Goal: Task Accomplishment & Management: Manage account settings

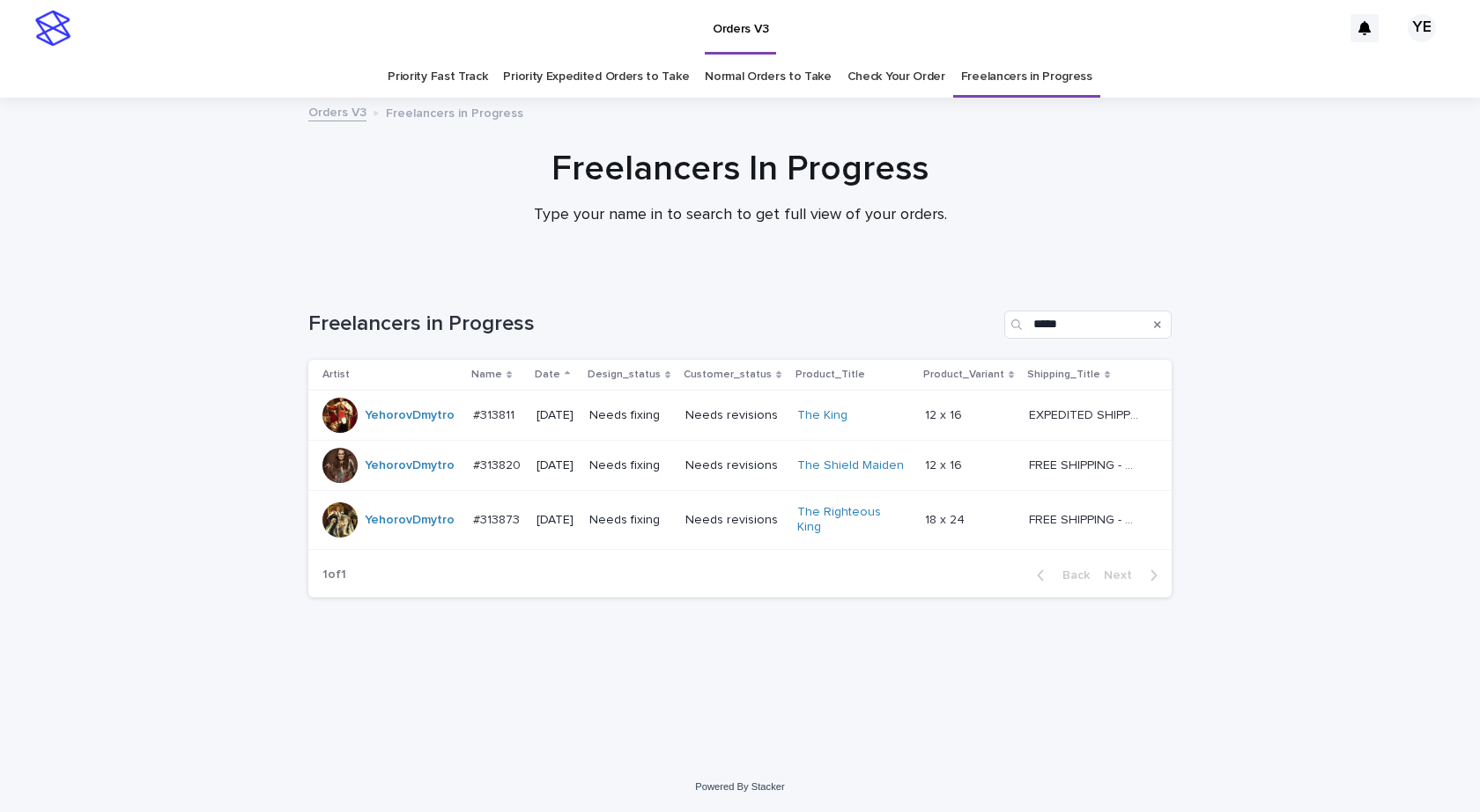
click at [420, 434] on td "YehorovDmytro" at bounding box center [387, 415] width 157 height 50
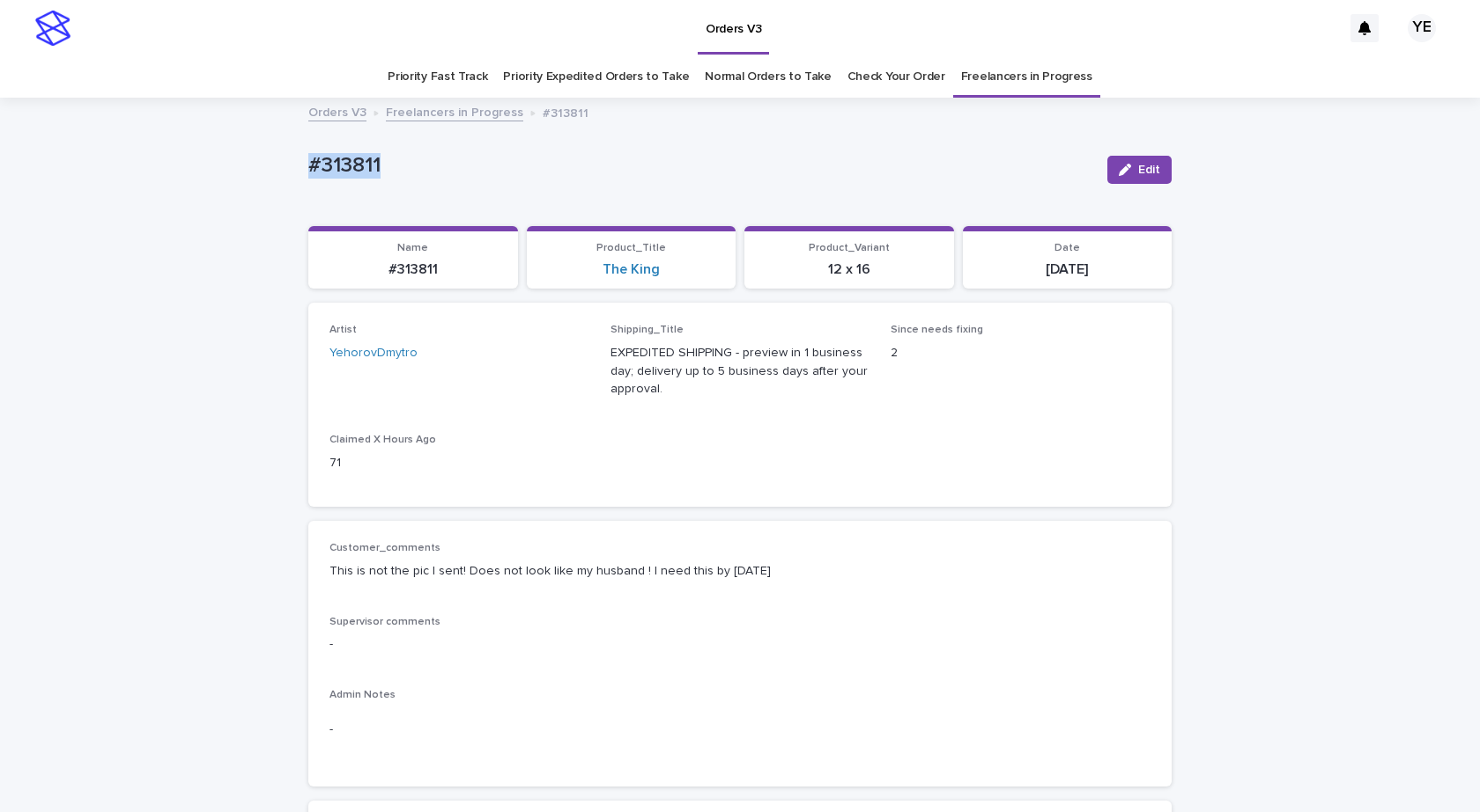
drag, startPoint x: 418, startPoint y: 170, endPoint x: 275, endPoint y: 179, distance: 143.3
copy p "#313811"
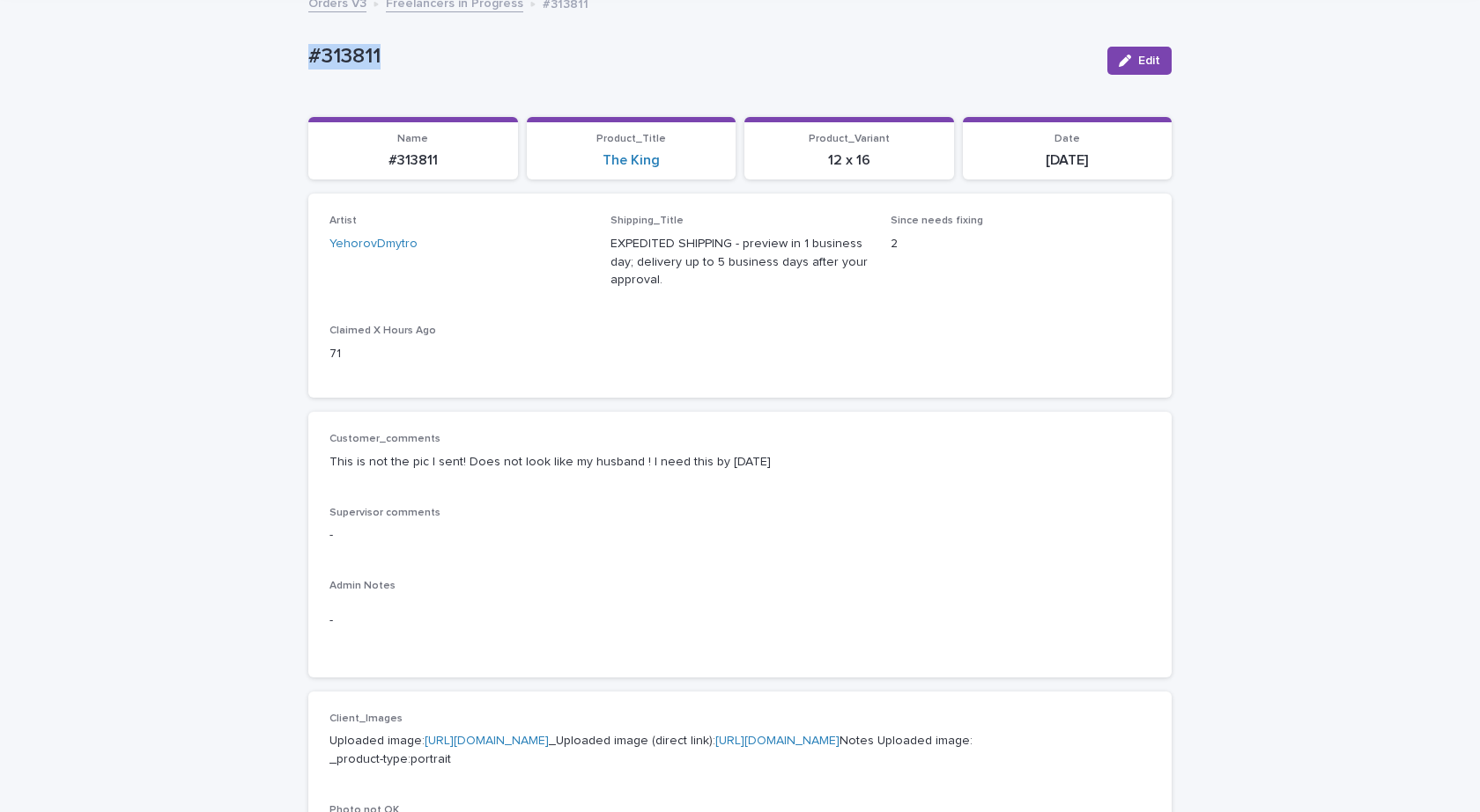
scroll to position [352, 0]
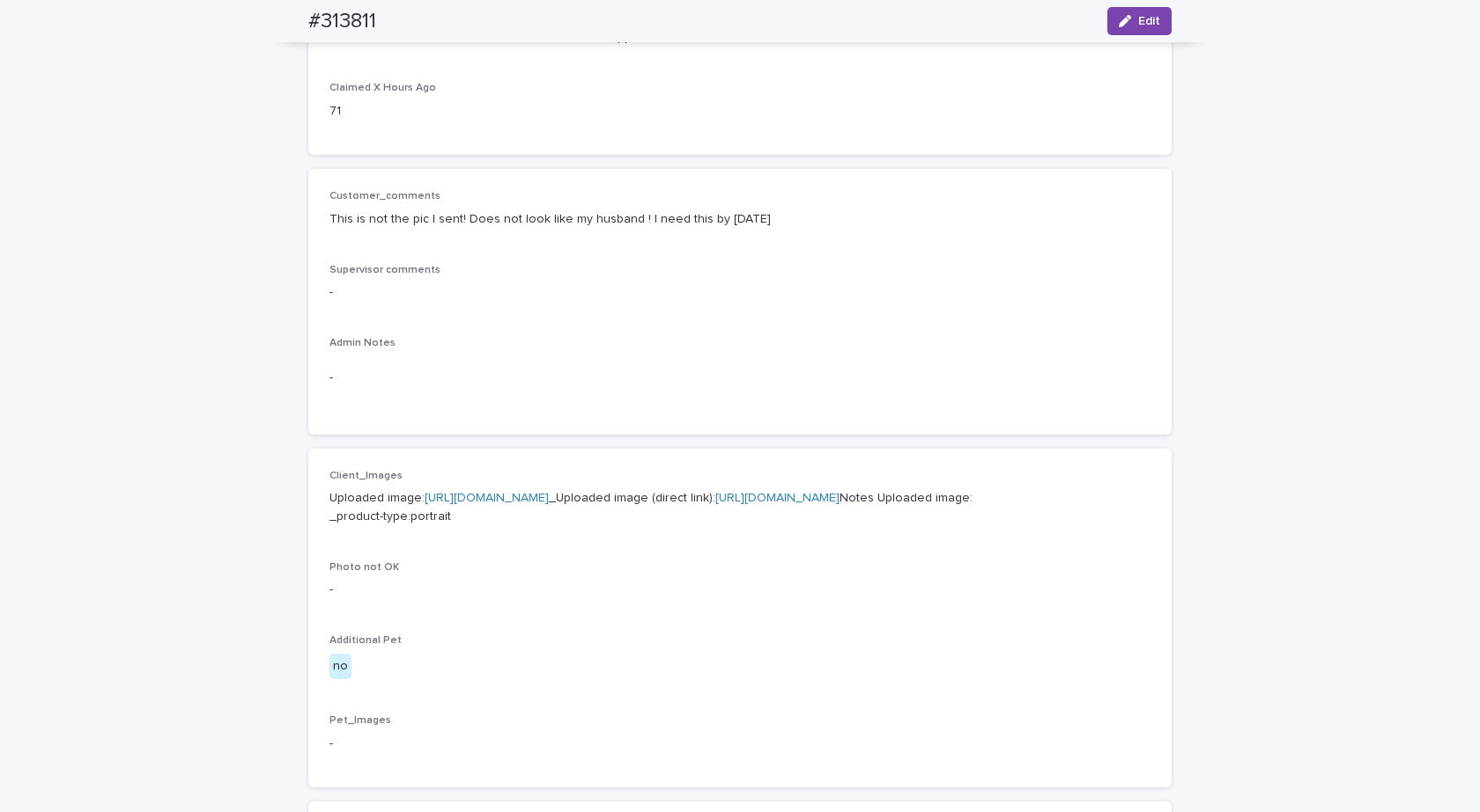
click at [451, 493] on link "https://cdn.shopify.com-uploadkit.app/s/files/1/0033/4807/0511/files/download.h…" at bounding box center [486, 498] width 124 height 12
drag, startPoint x: 1143, startPoint y: 25, endPoint x: 889, endPoint y: 214, distance: 316.6
click at [1141, 23] on span "Edit" at bounding box center [1149, 21] width 22 height 12
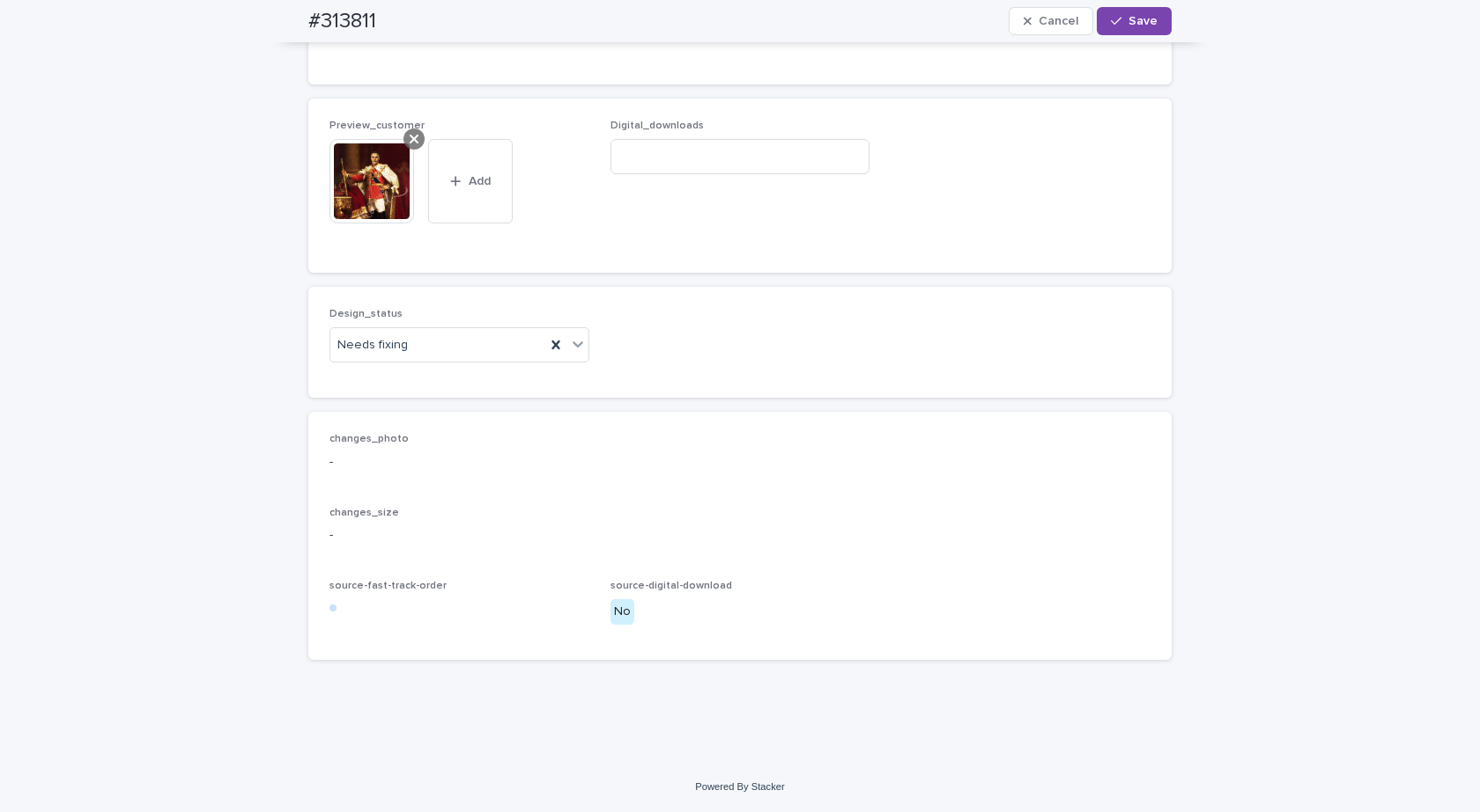
click at [409, 132] on icon at bounding box center [413, 139] width 9 height 14
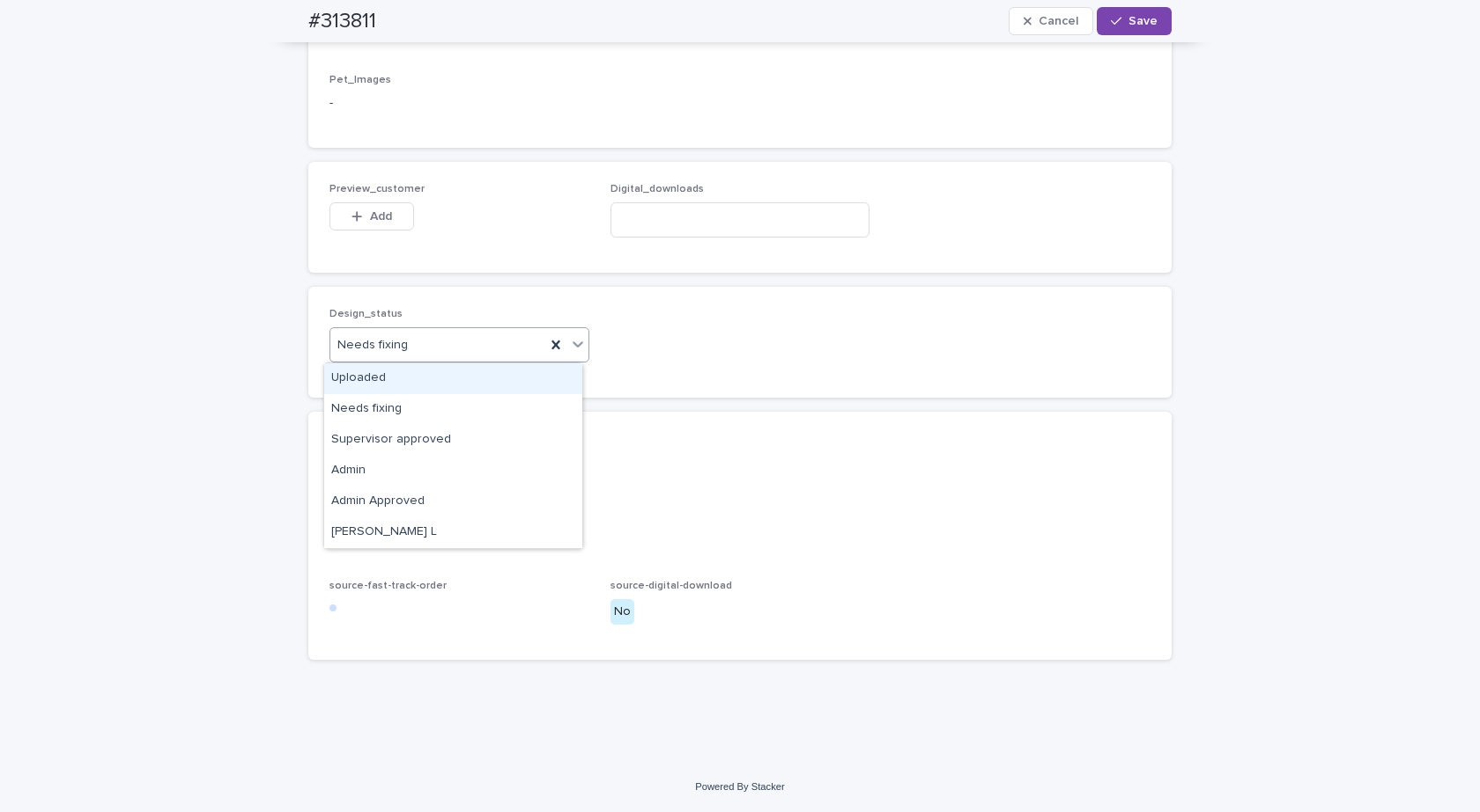
click at [367, 372] on div "Uploaded" at bounding box center [453, 379] width 259 height 31
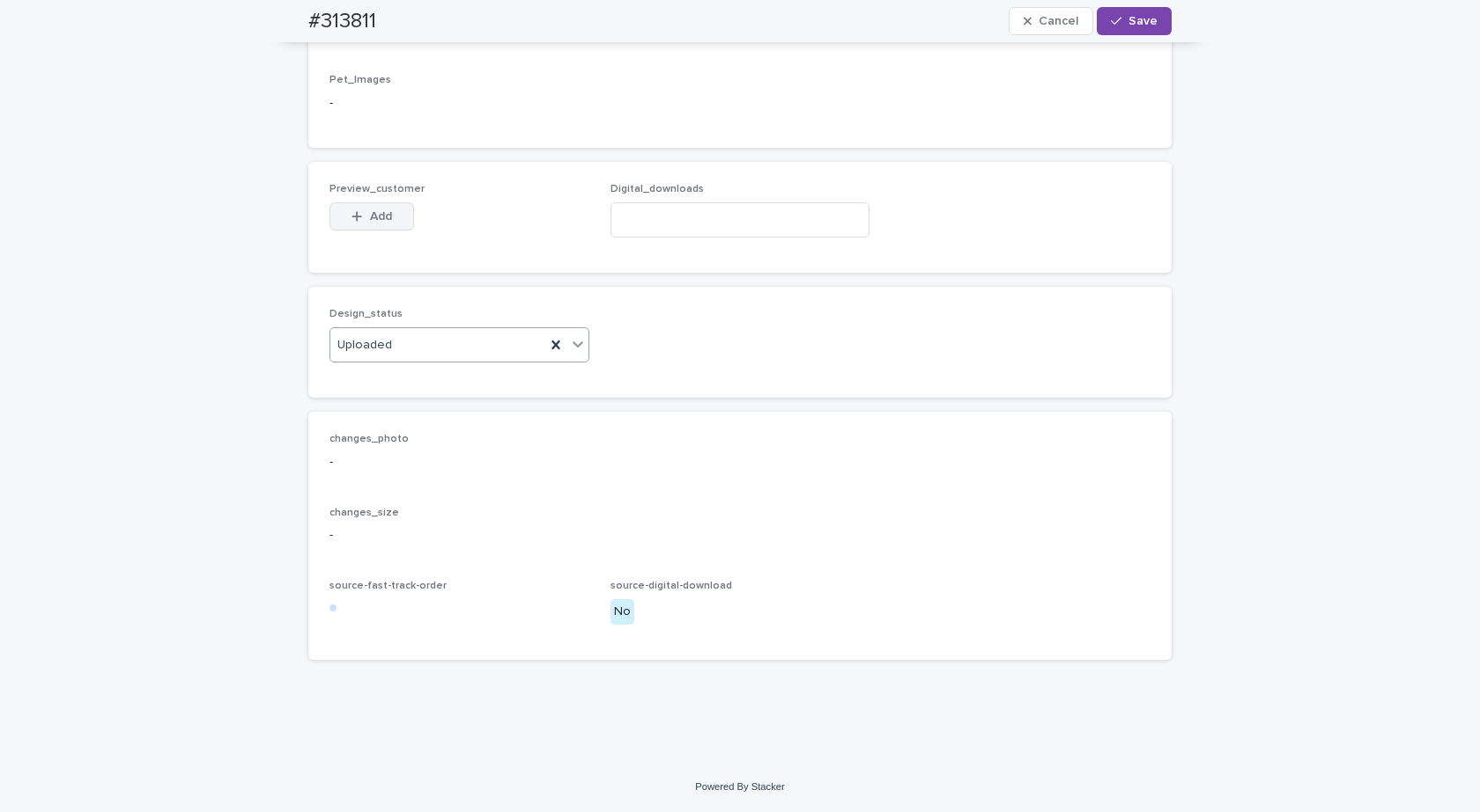
click at [366, 208] on button "Add" at bounding box center [371, 217] width 84 height 28
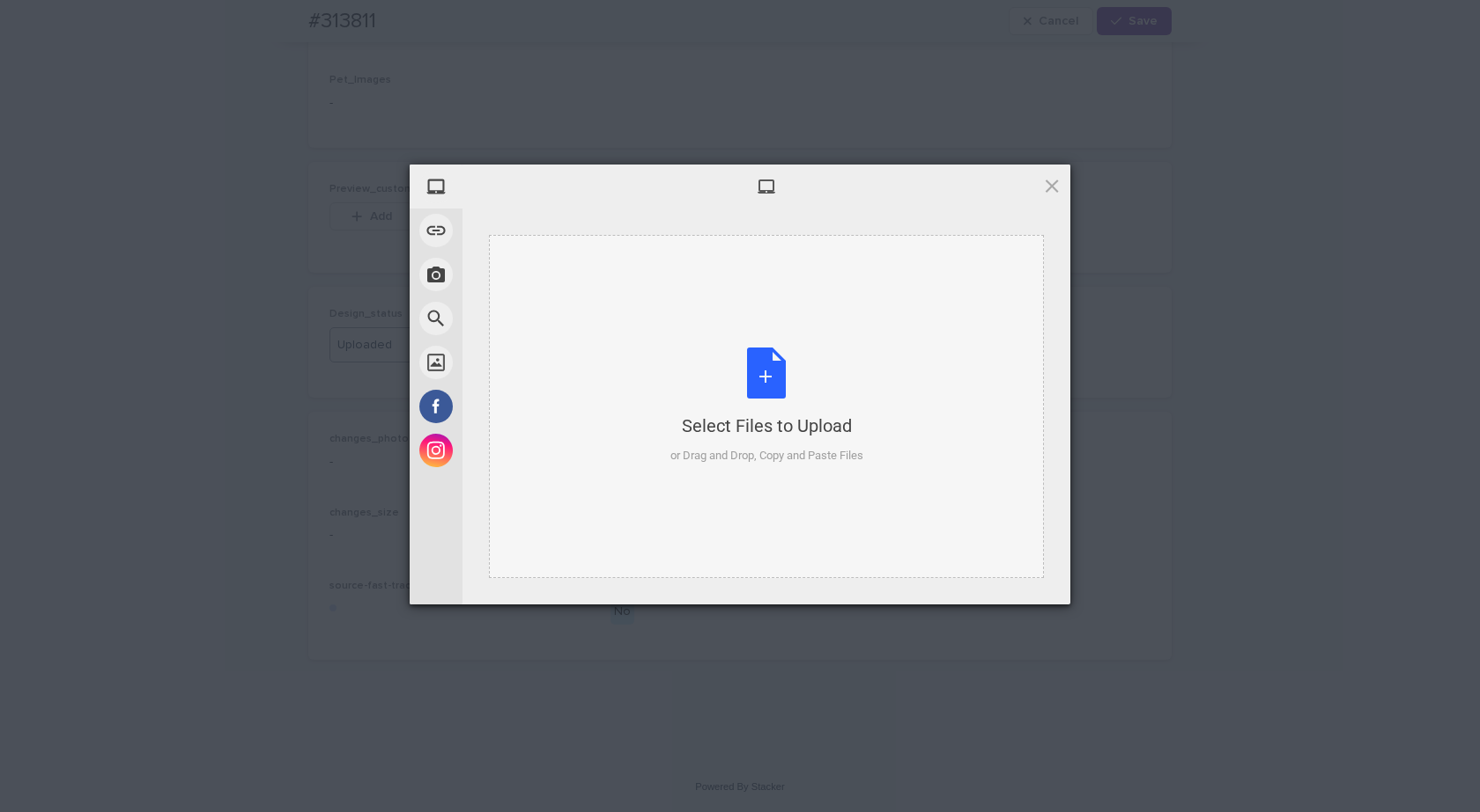
click at [819, 330] on div "Select Files to Upload or Drag and Drop, Copy and Paste Files" at bounding box center [766, 406] width 555 height 344
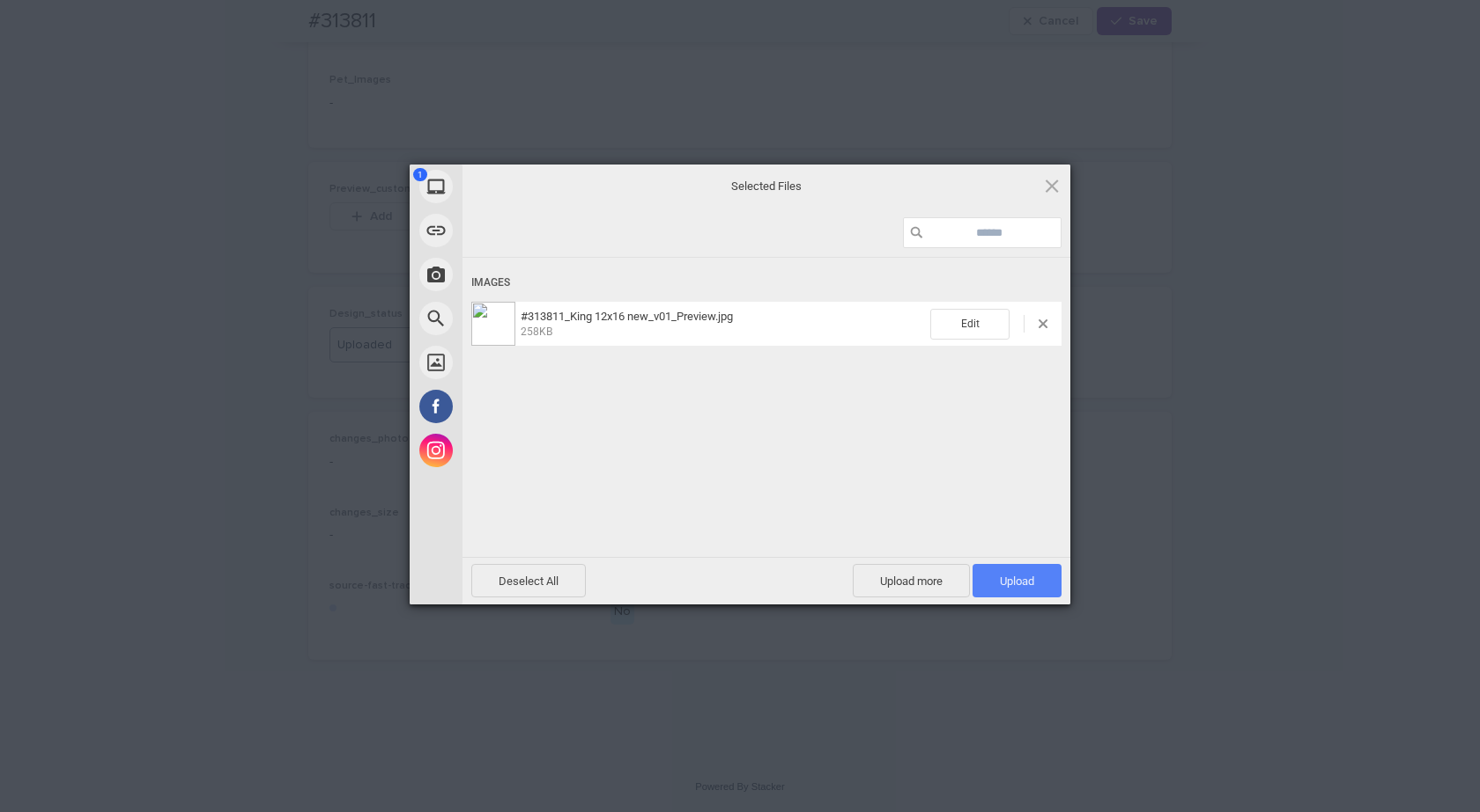
click at [1001, 573] on span "Upload 1" at bounding box center [1017, 580] width 89 height 33
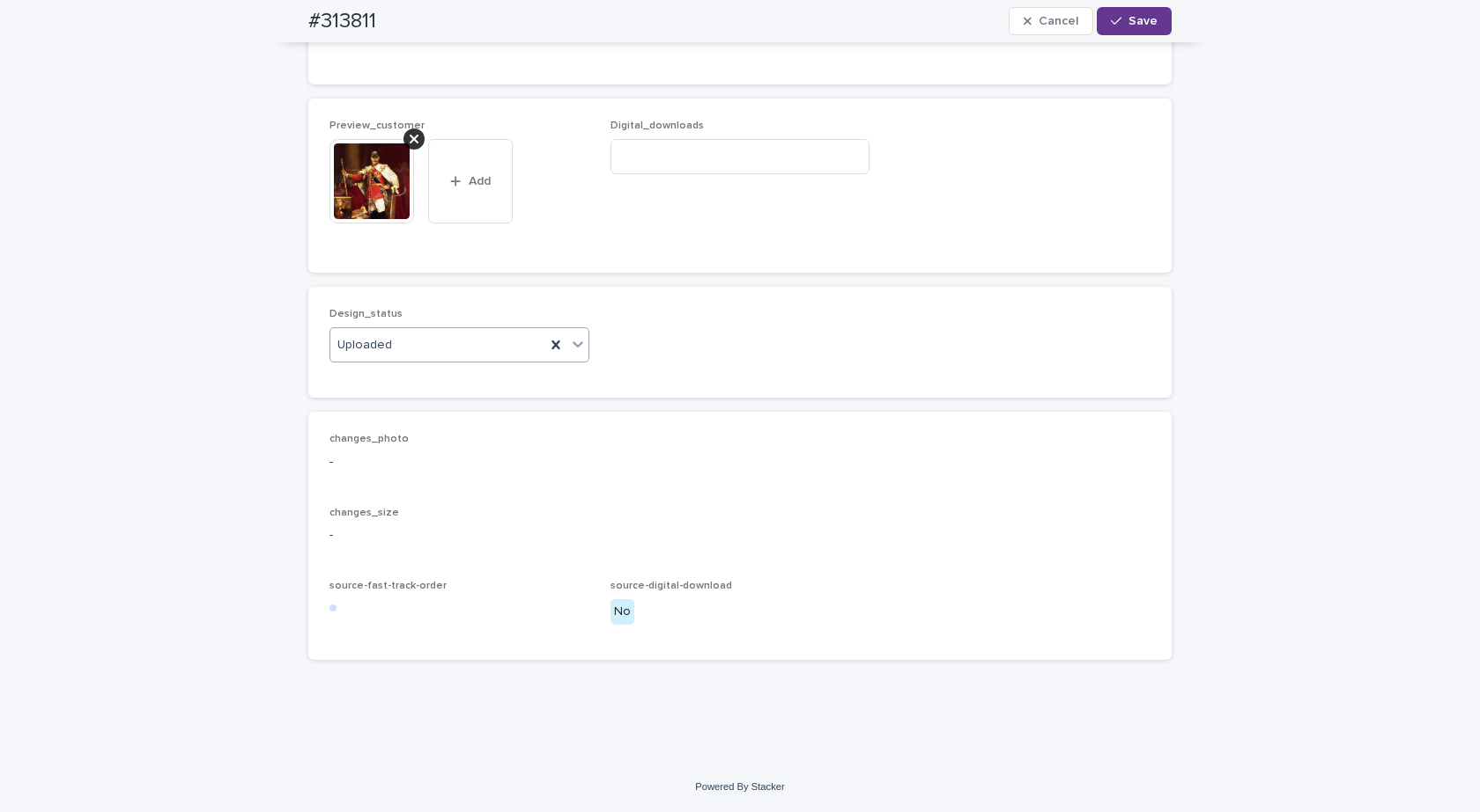
click at [1140, 17] on span "Save" at bounding box center [1142, 21] width 29 height 12
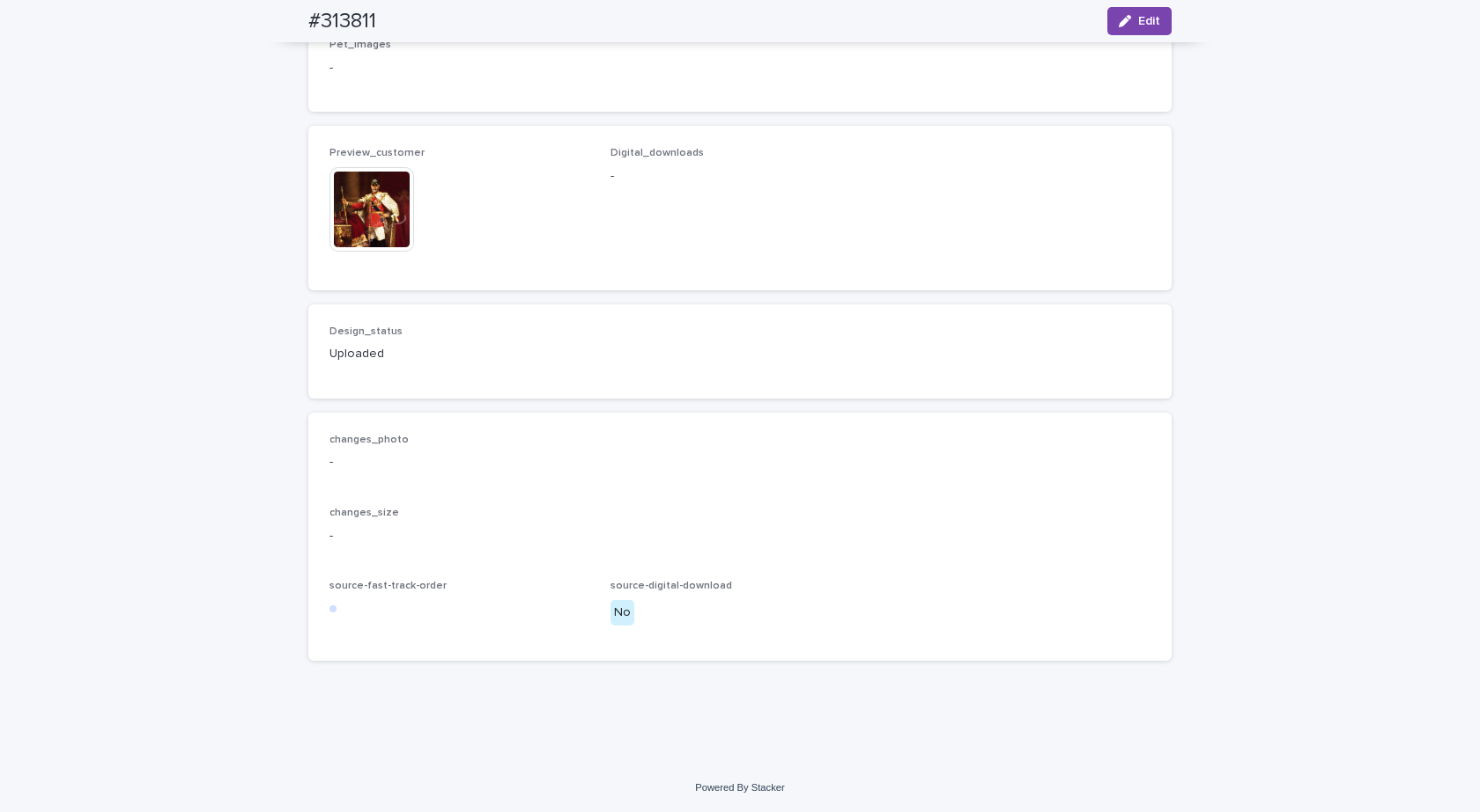
click at [366, 233] on img at bounding box center [371, 209] width 84 height 84
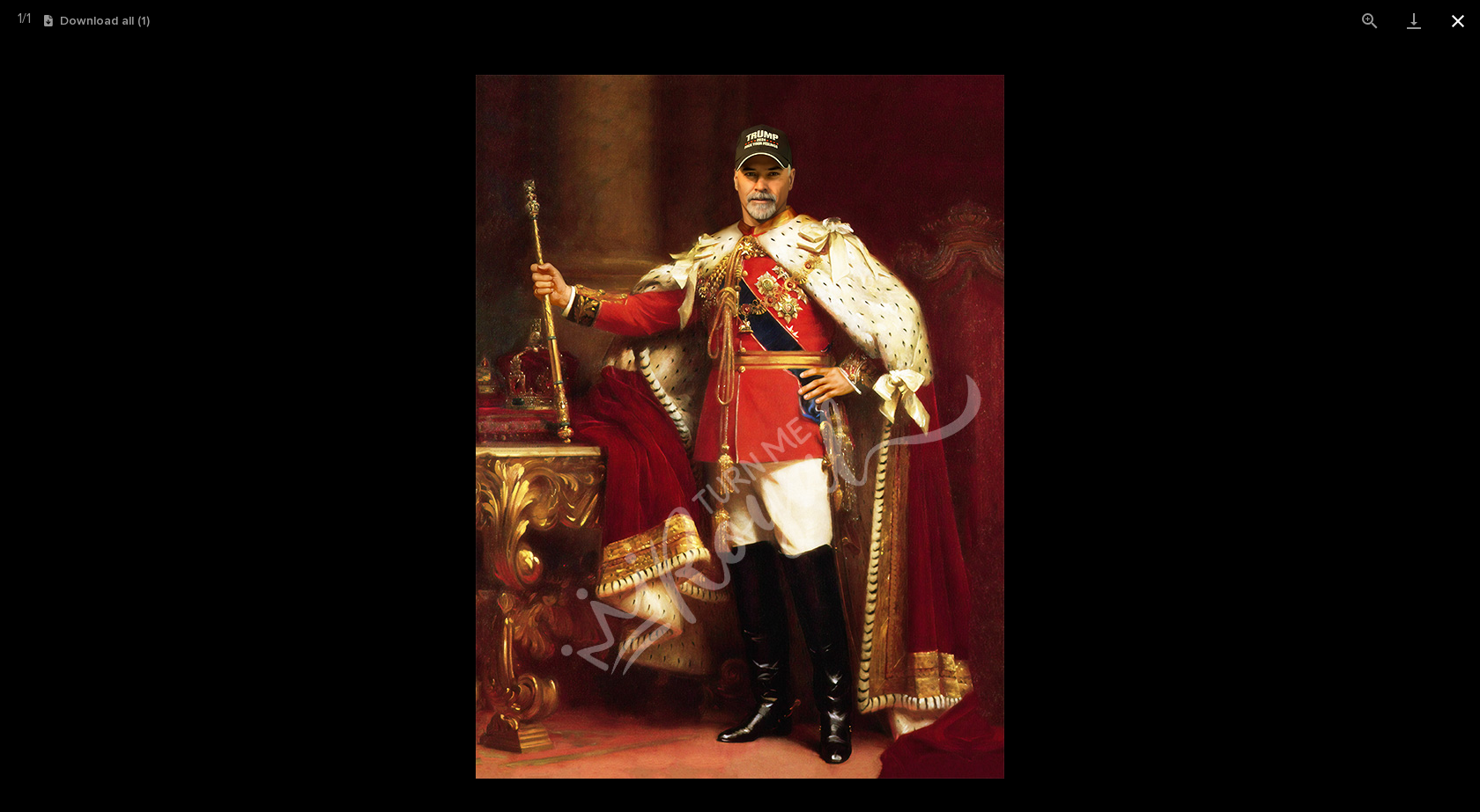
click at [1459, 14] on button "Close gallery" at bounding box center [1457, 21] width 45 height 42
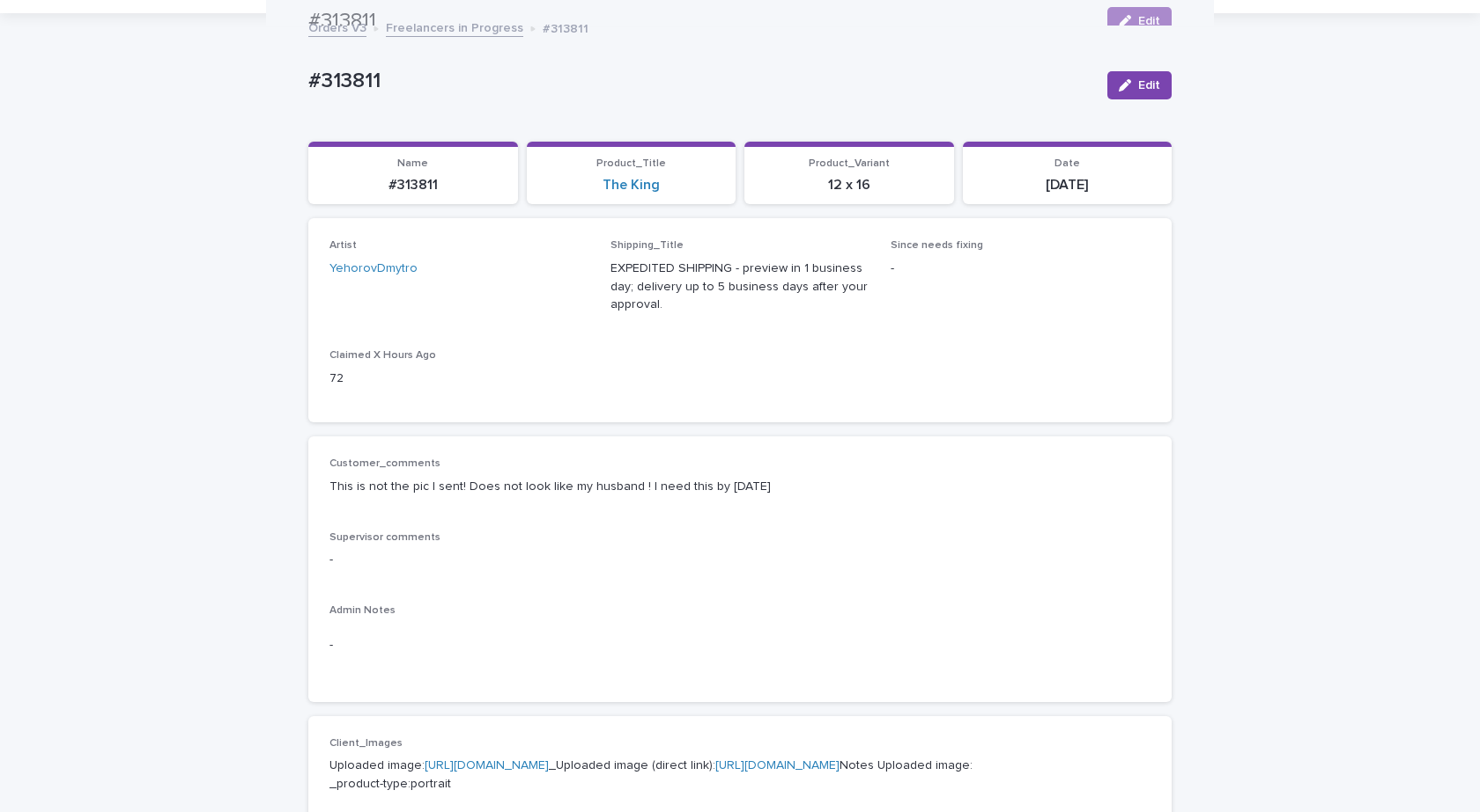
scroll to position [0, 0]
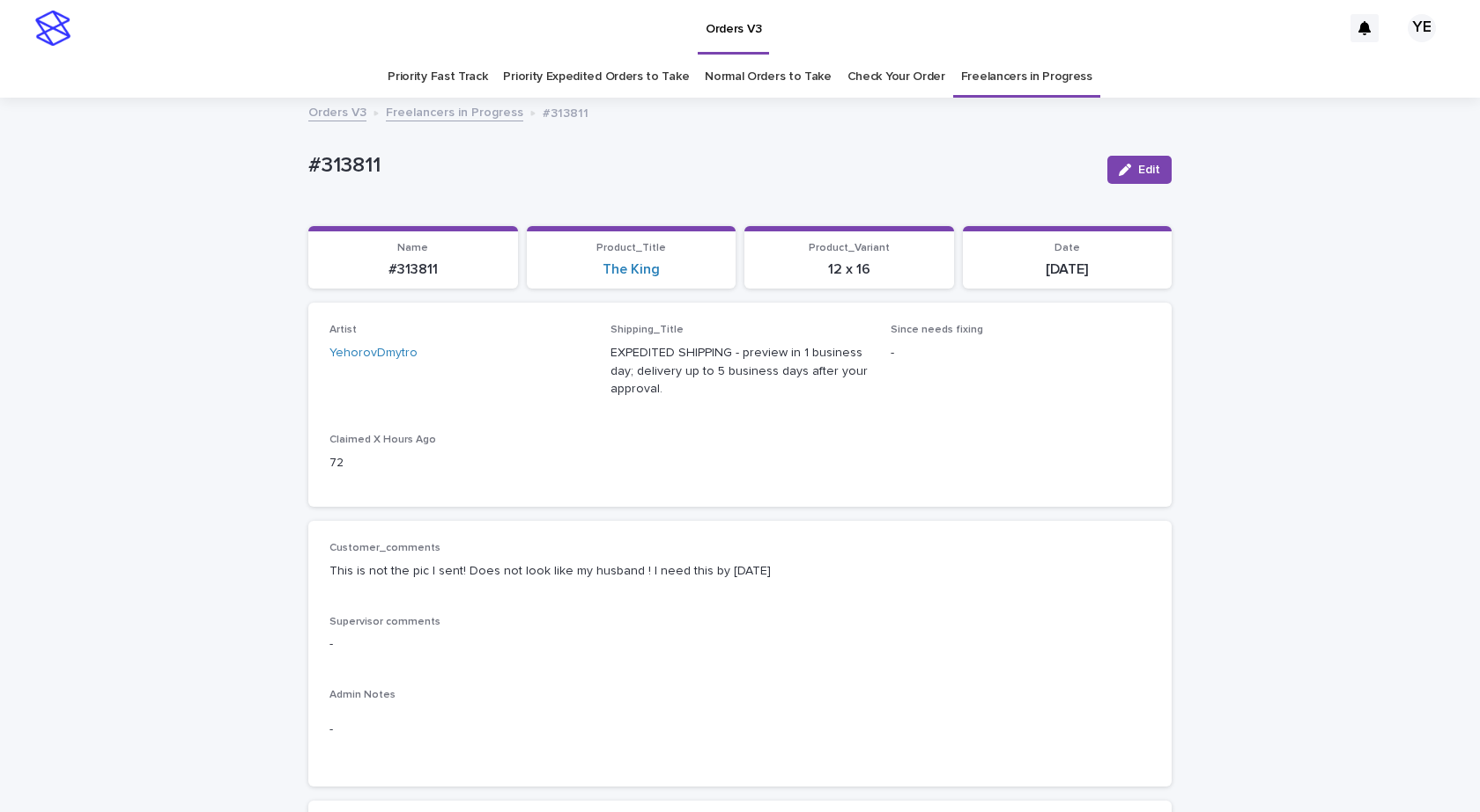
click at [401, 108] on link "Freelancers in Progress" at bounding box center [454, 111] width 137 height 20
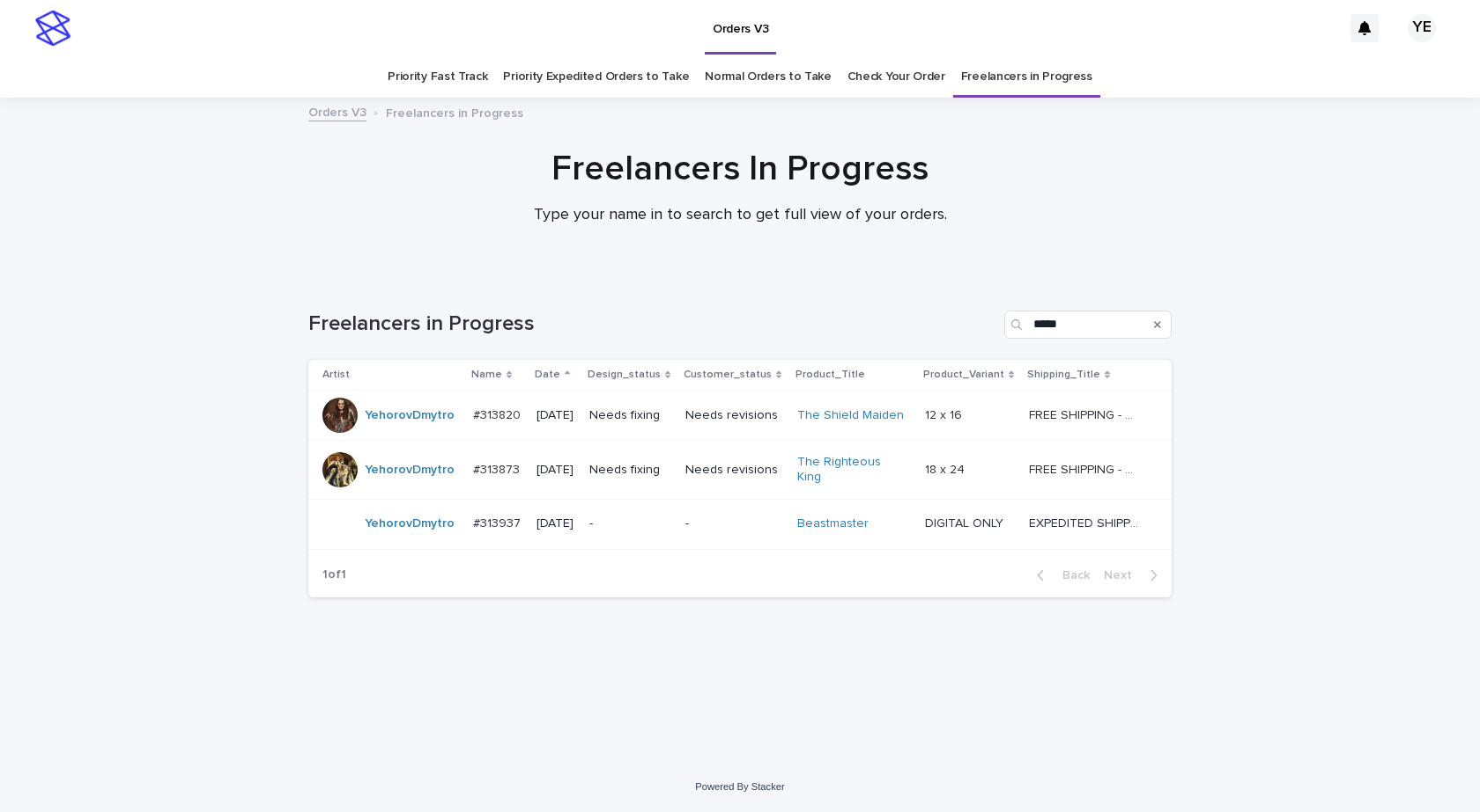
click at [397, 428] on div "YehorovDmytro" at bounding box center [409, 415] width 90 height 29
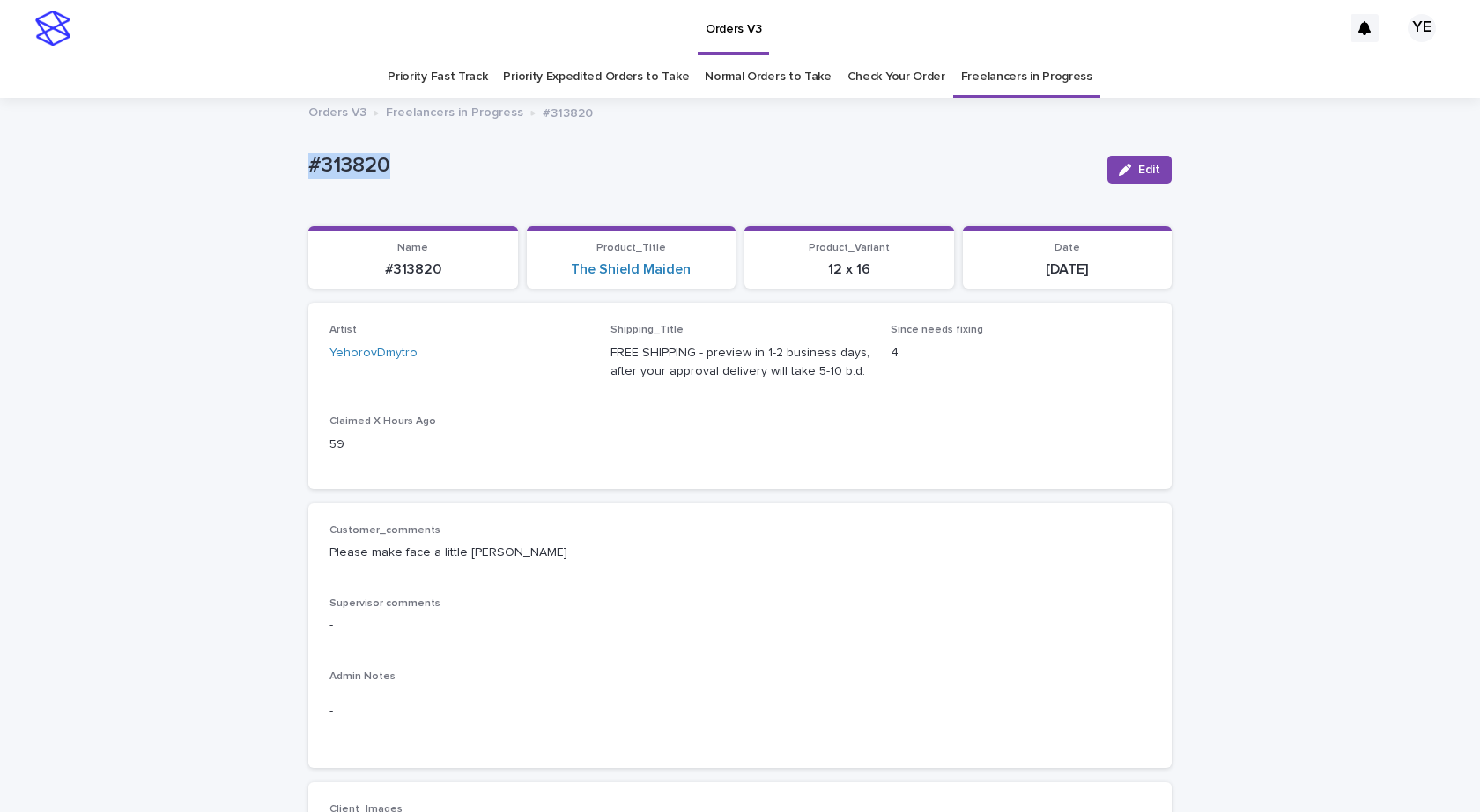
drag, startPoint x: 438, startPoint y: 171, endPoint x: 233, endPoint y: 163, distance: 205.2
copy p "#313820"
click at [1131, 169] on div "button" at bounding box center [1128, 169] width 19 height 12
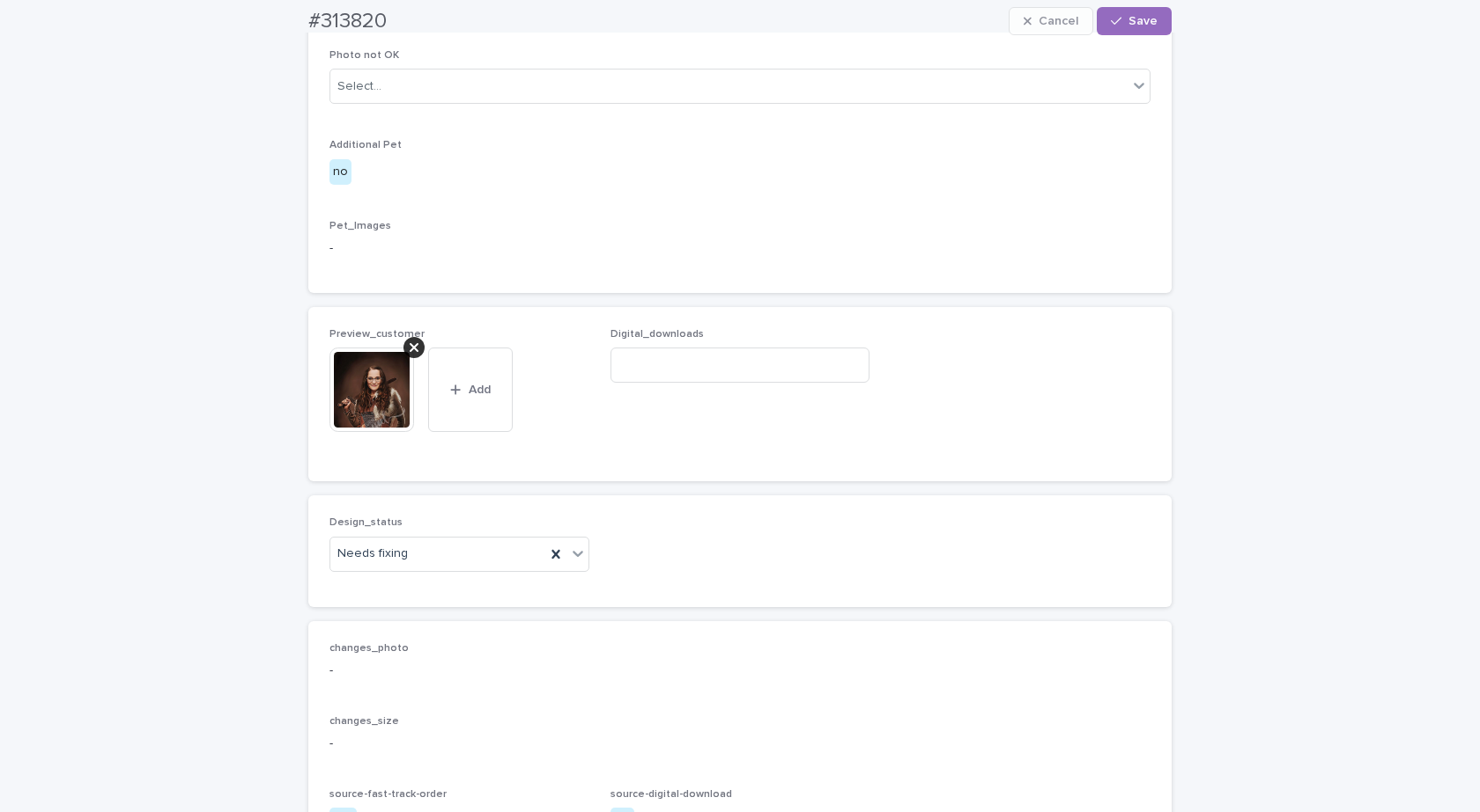
scroll to position [1144, 0]
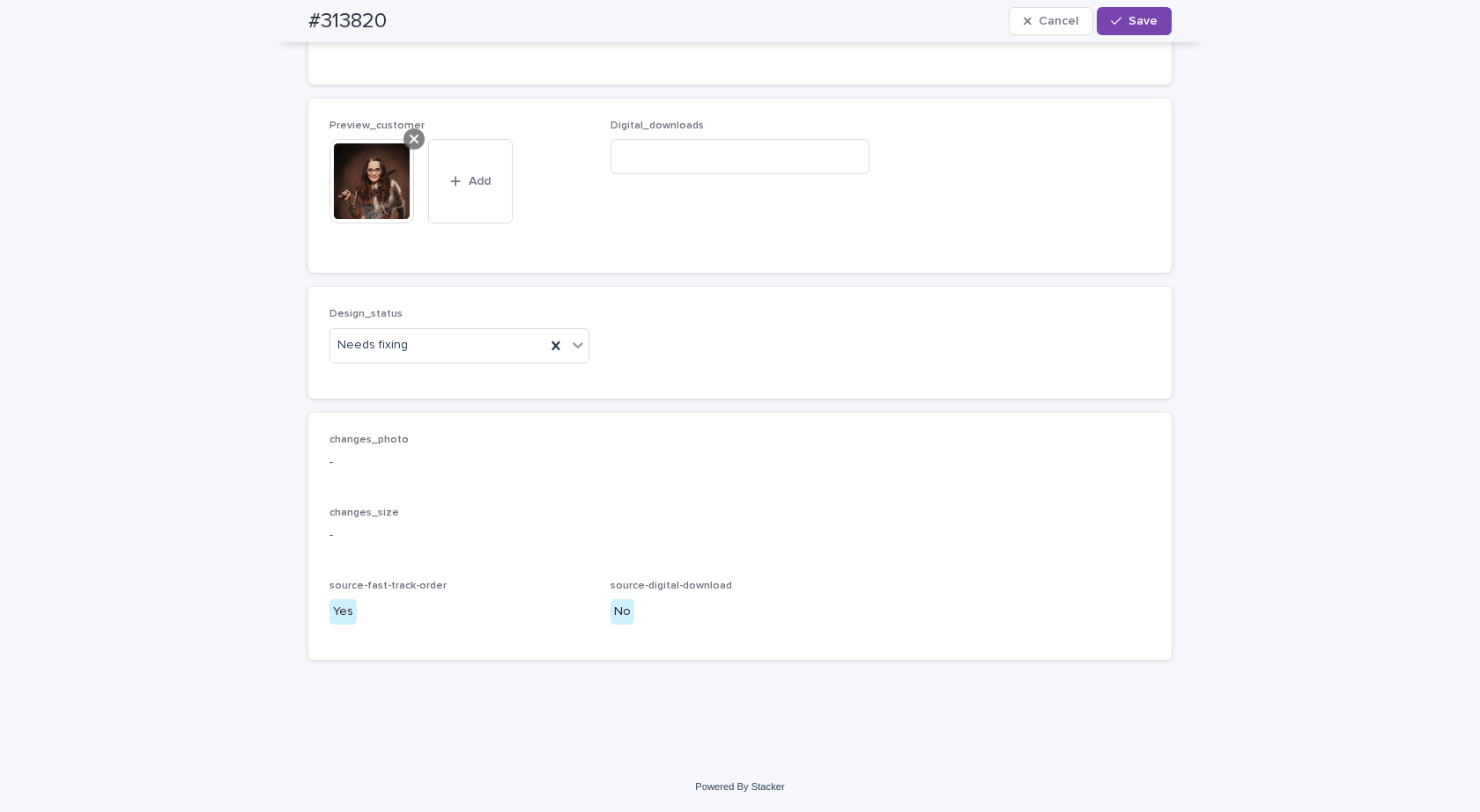
click at [409, 144] on icon at bounding box center [413, 138] width 9 height 9
click at [415, 344] on div "Needs fixing" at bounding box center [437, 345] width 215 height 29
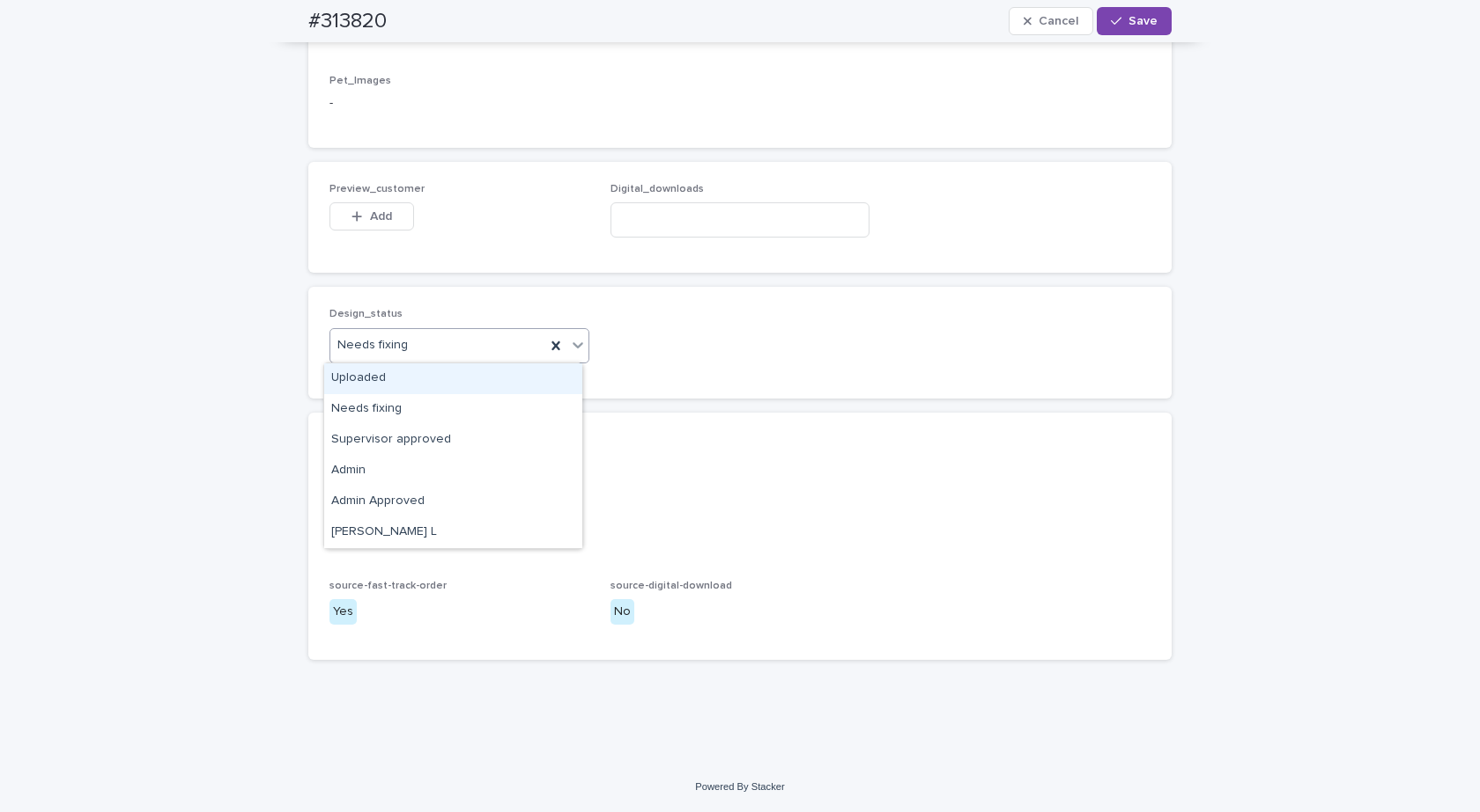
click at [372, 372] on div "Uploaded" at bounding box center [453, 379] width 259 height 31
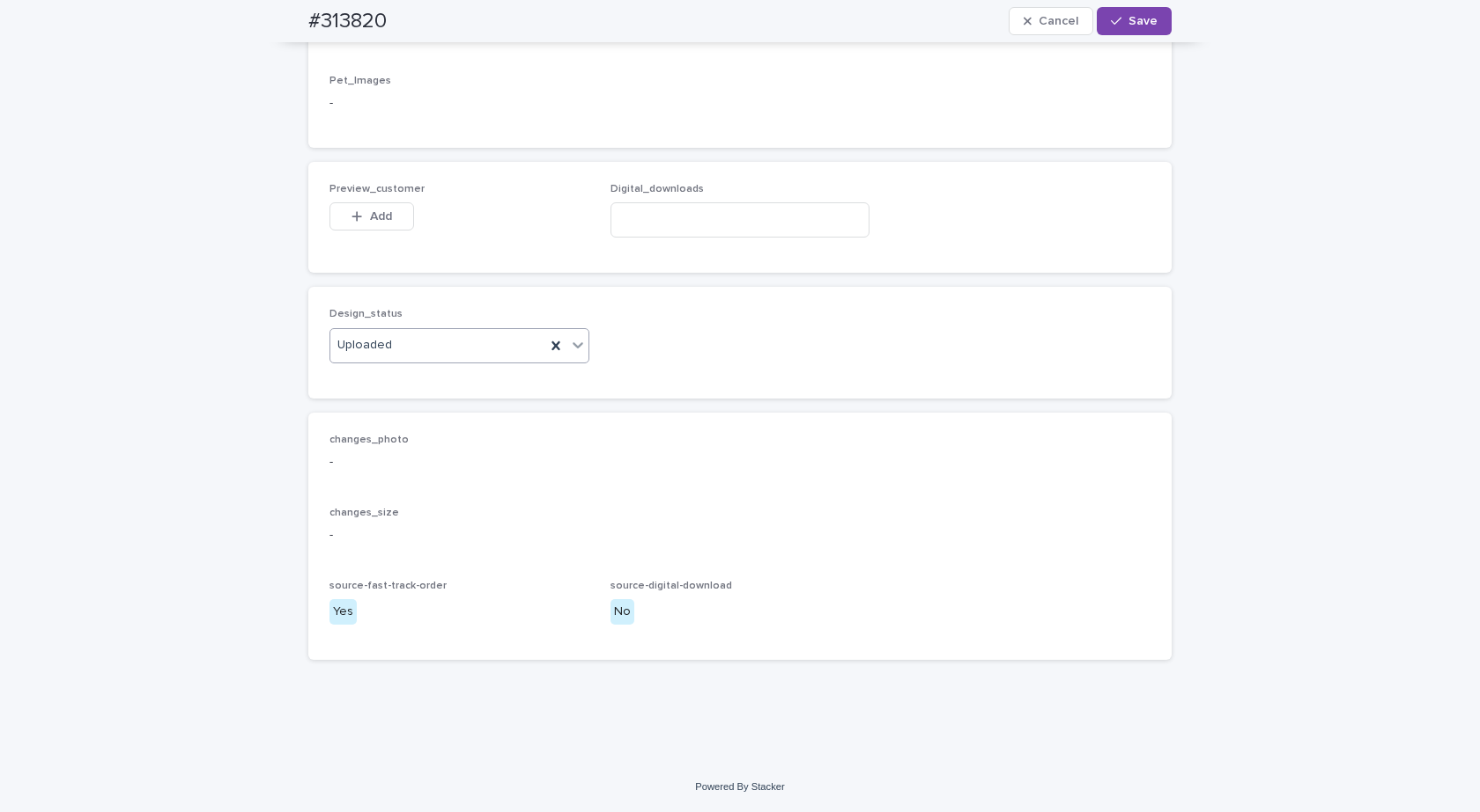
click at [375, 203] on button "Add" at bounding box center [371, 217] width 84 height 28
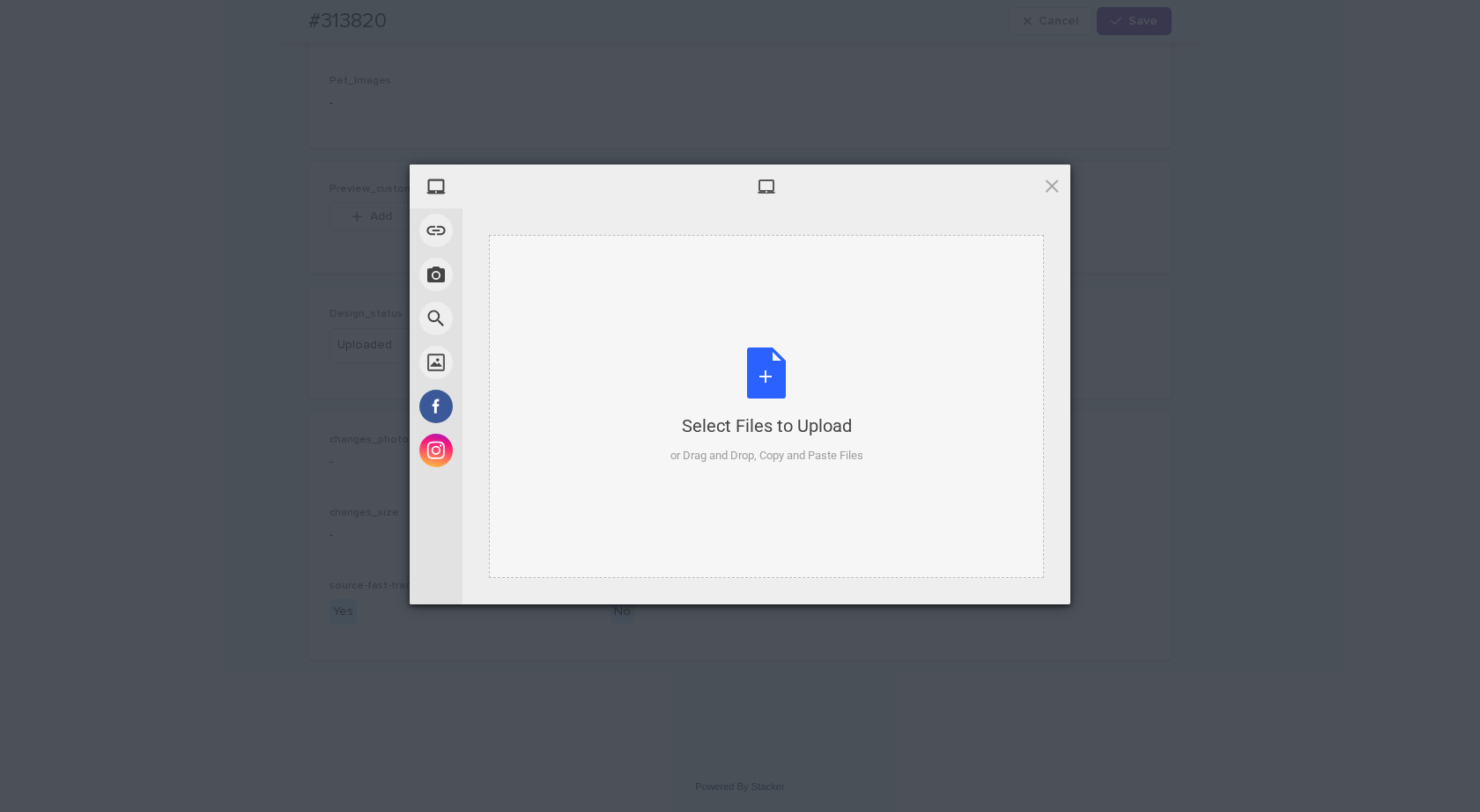
click at [816, 399] on div "Select Files to Upload or Drag and Drop, Copy and Paste Files" at bounding box center [767, 406] width 193 height 117
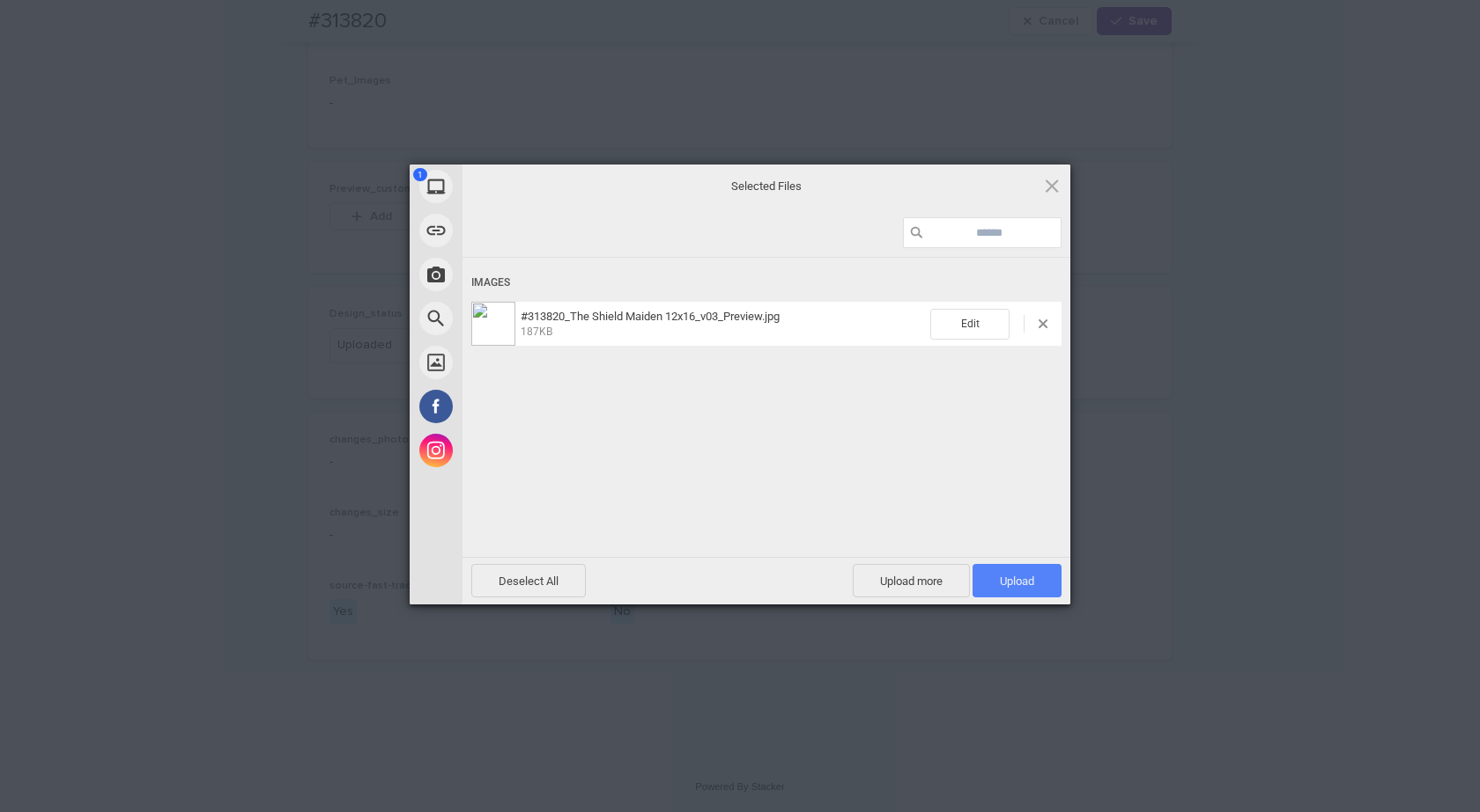
click at [1022, 580] on span "Upload 1" at bounding box center [1017, 581] width 34 height 13
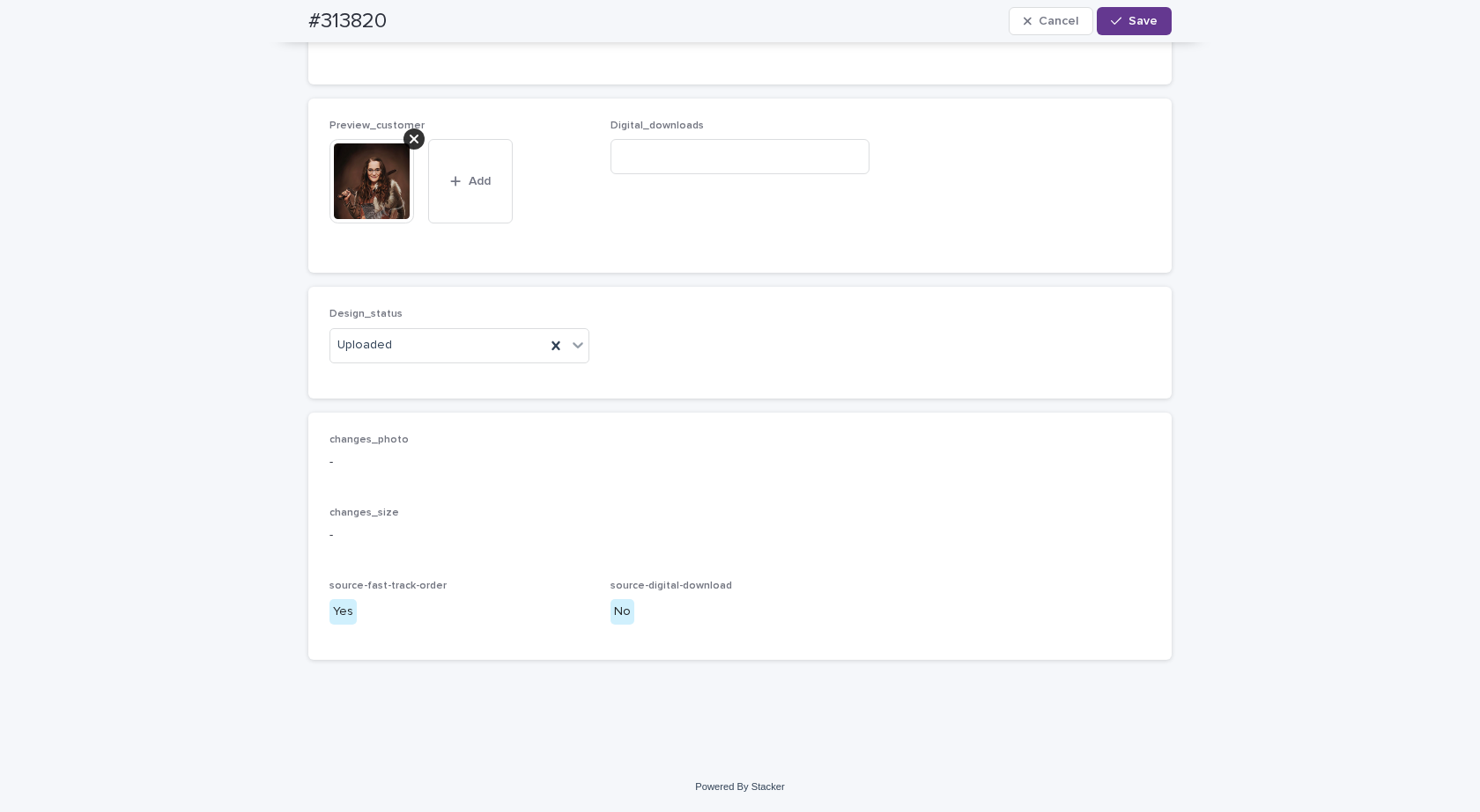
click at [1128, 16] on span "Save" at bounding box center [1142, 21] width 29 height 12
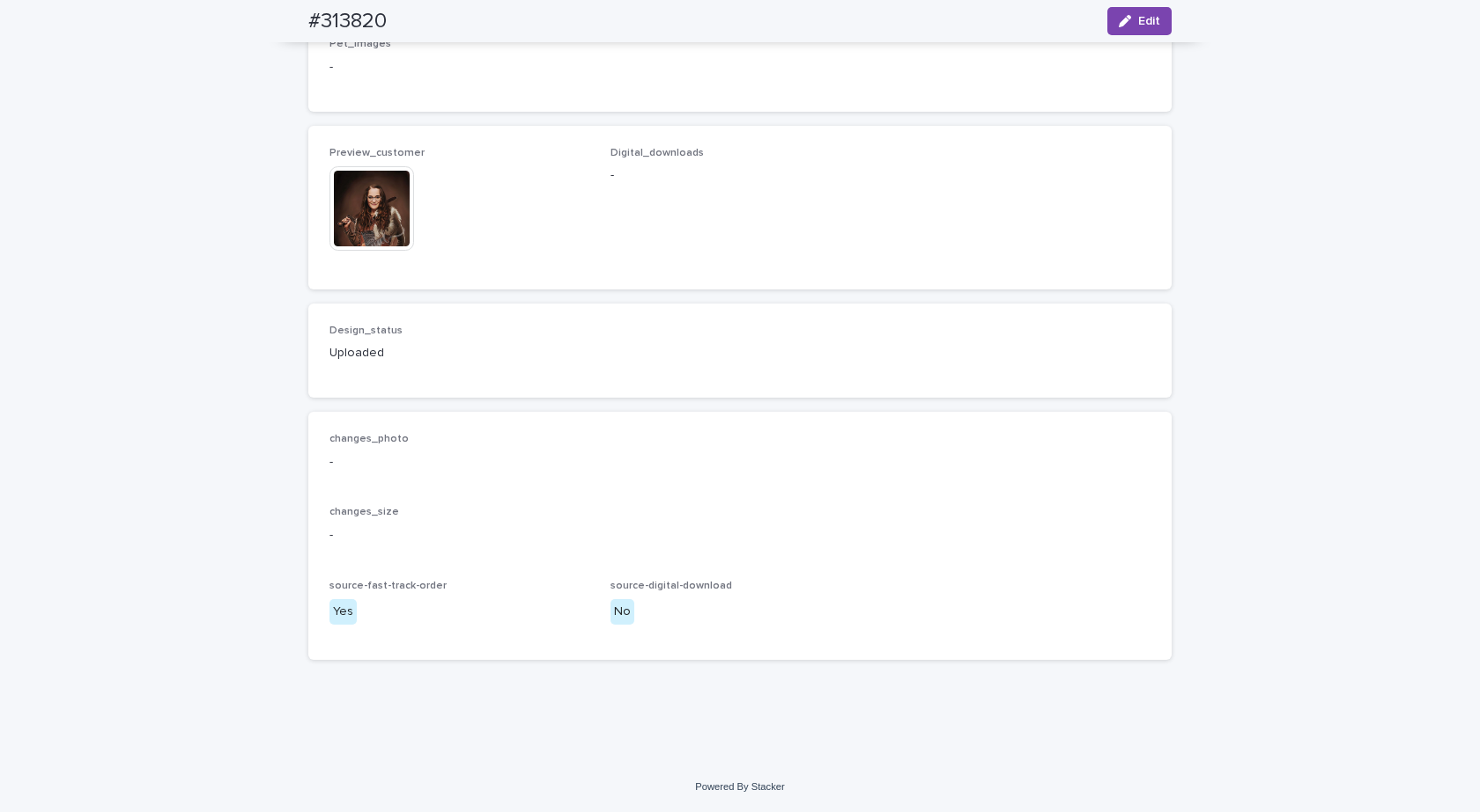
click at [357, 230] on img at bounding box center [371, 208] width 84 height 84
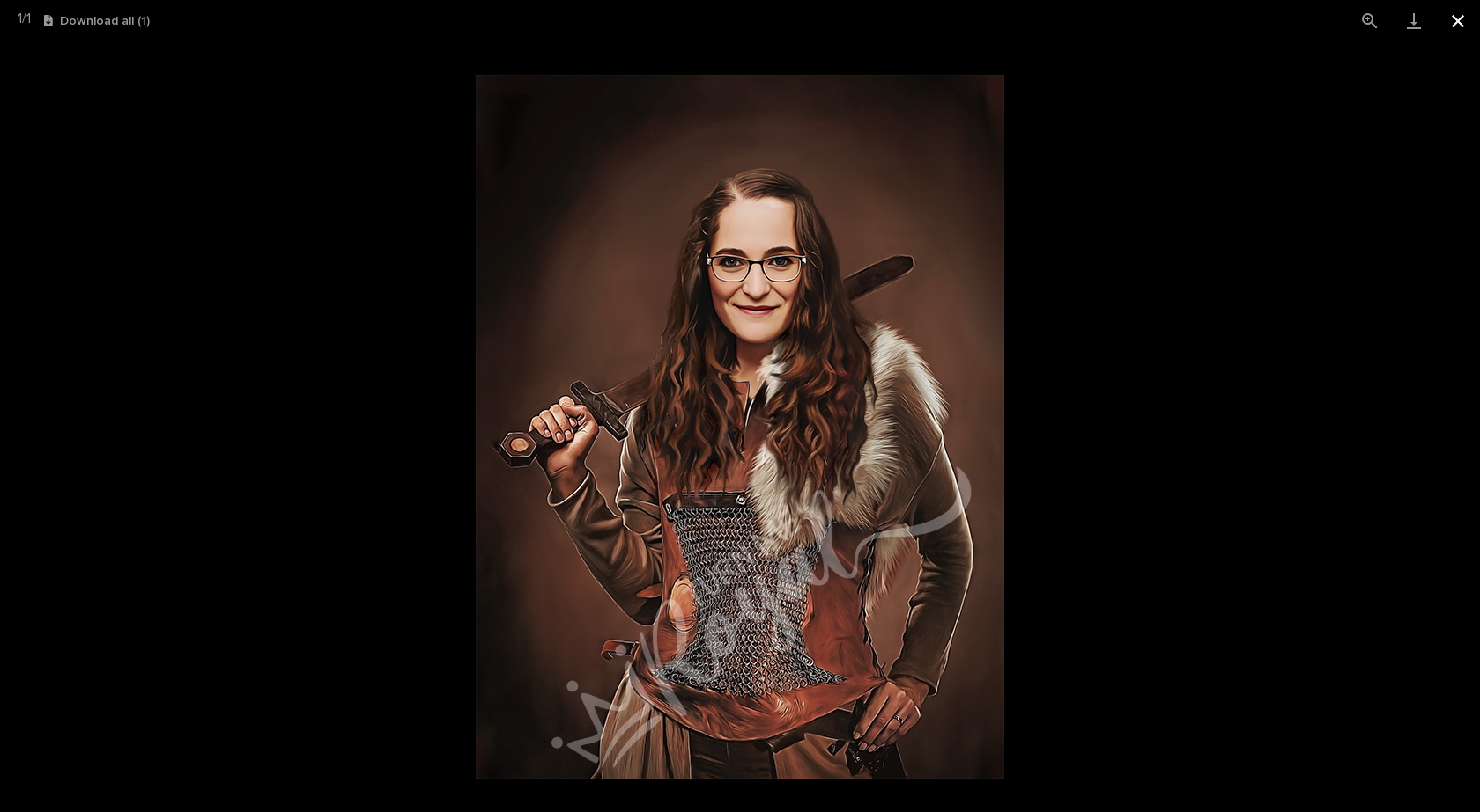
click at [1455, 10] on button "Close gallery" at bounding box center [1457, 21] width 45 height 42
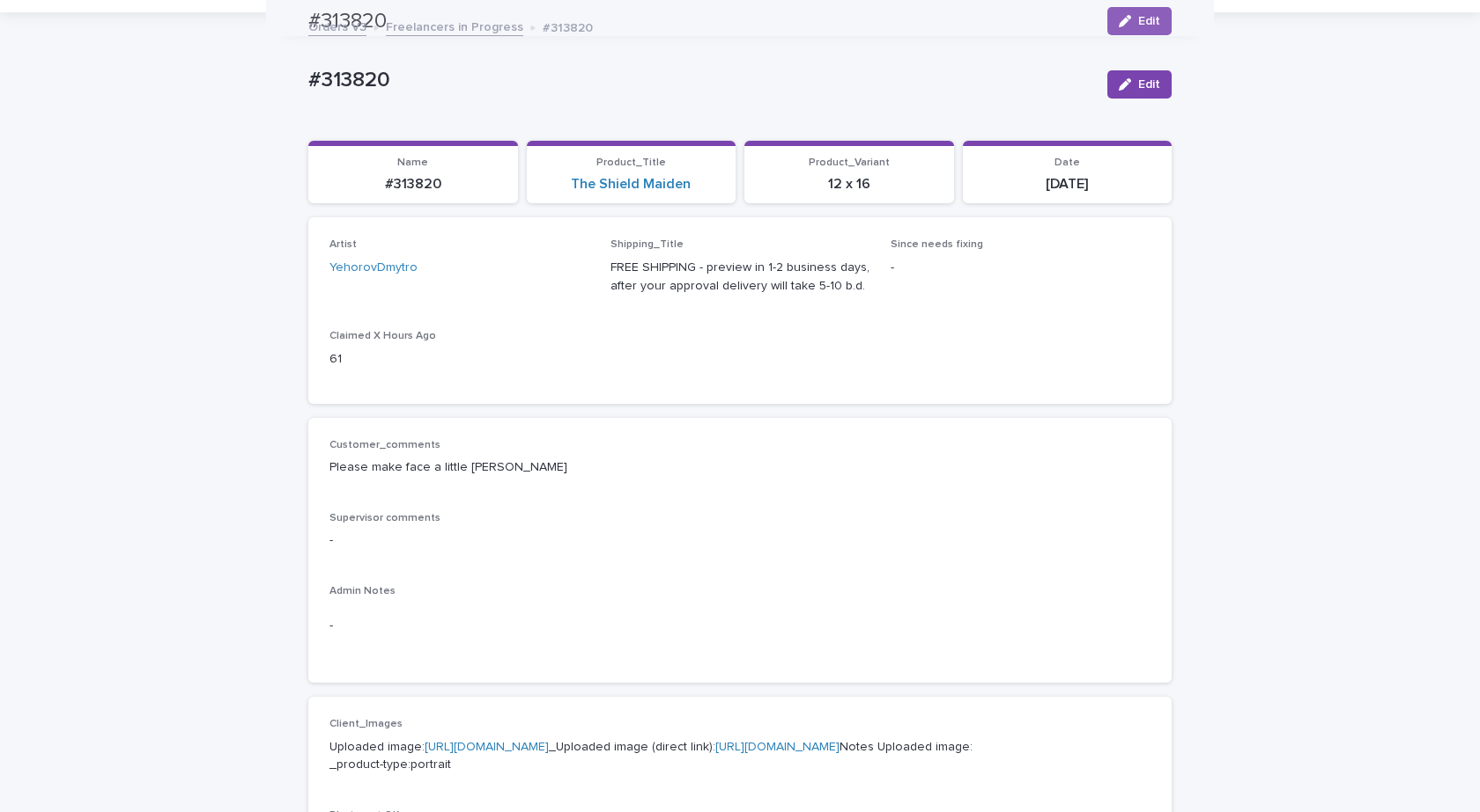
scroll to position [0, 0]
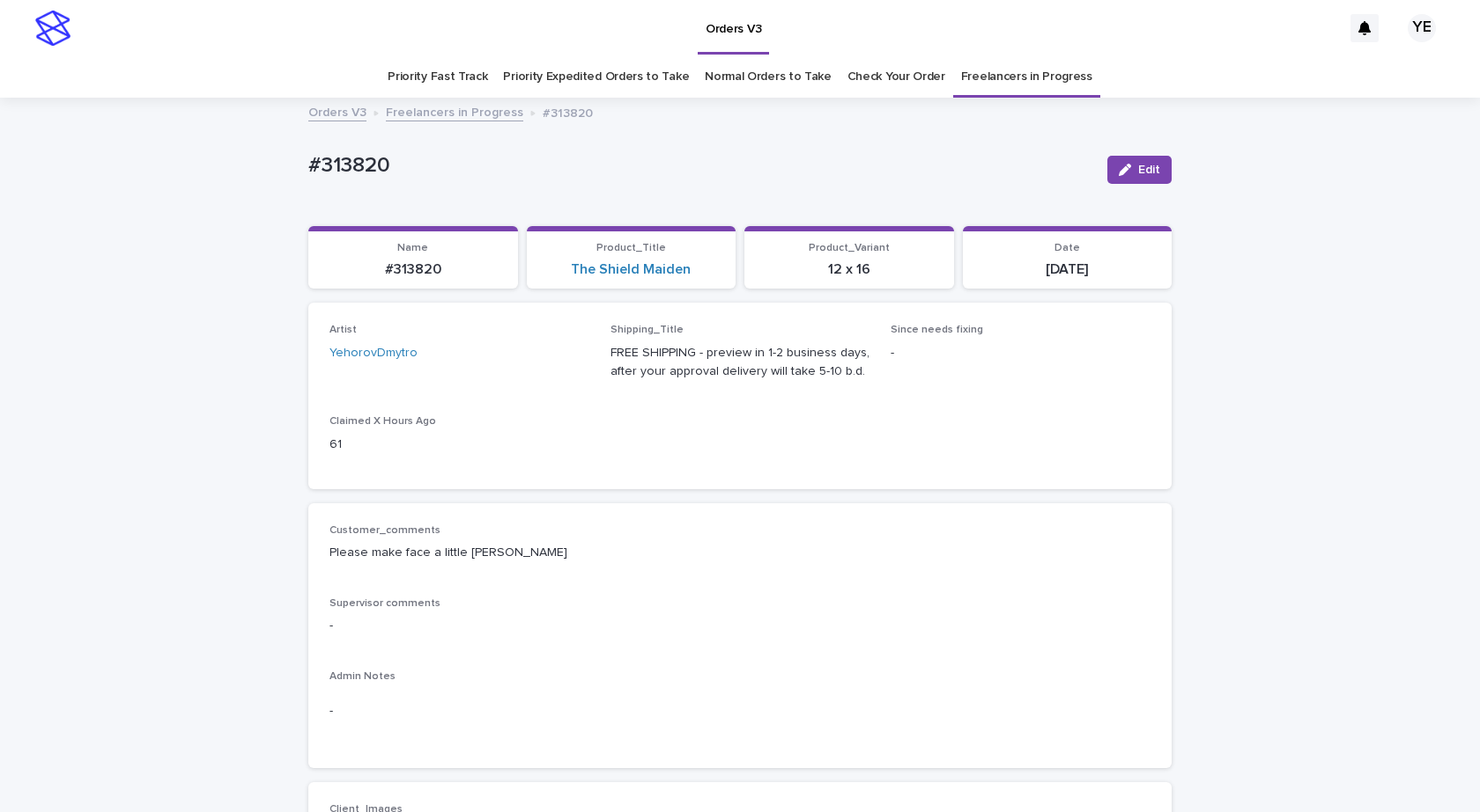
click at [457, 114] on link "Freelancers in Progress" at bounding box center [454, 111] width 137 height 20
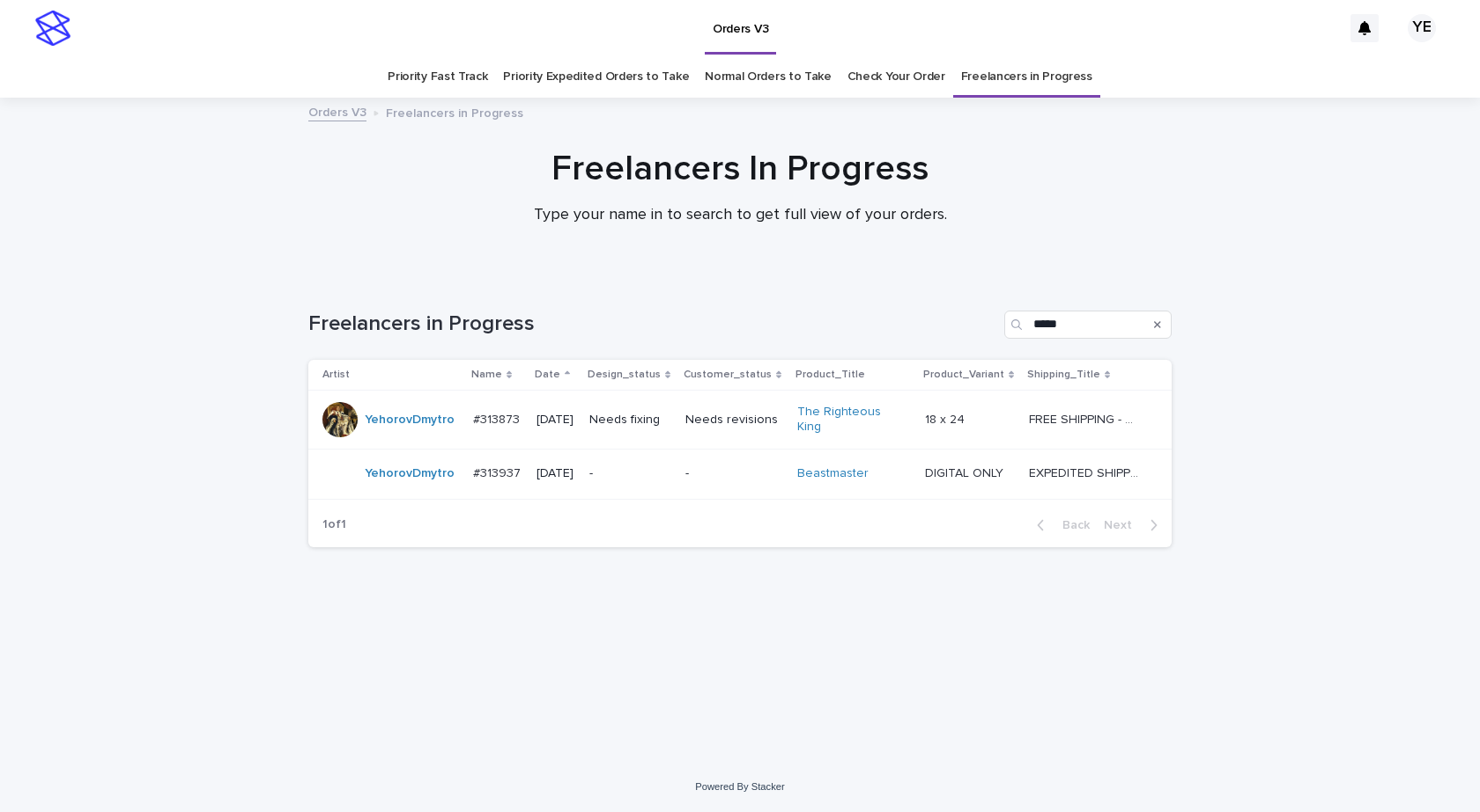
click at [396, 428] on div "YehorovDmytro" at bounding box center [409, 420] width 90 height 29
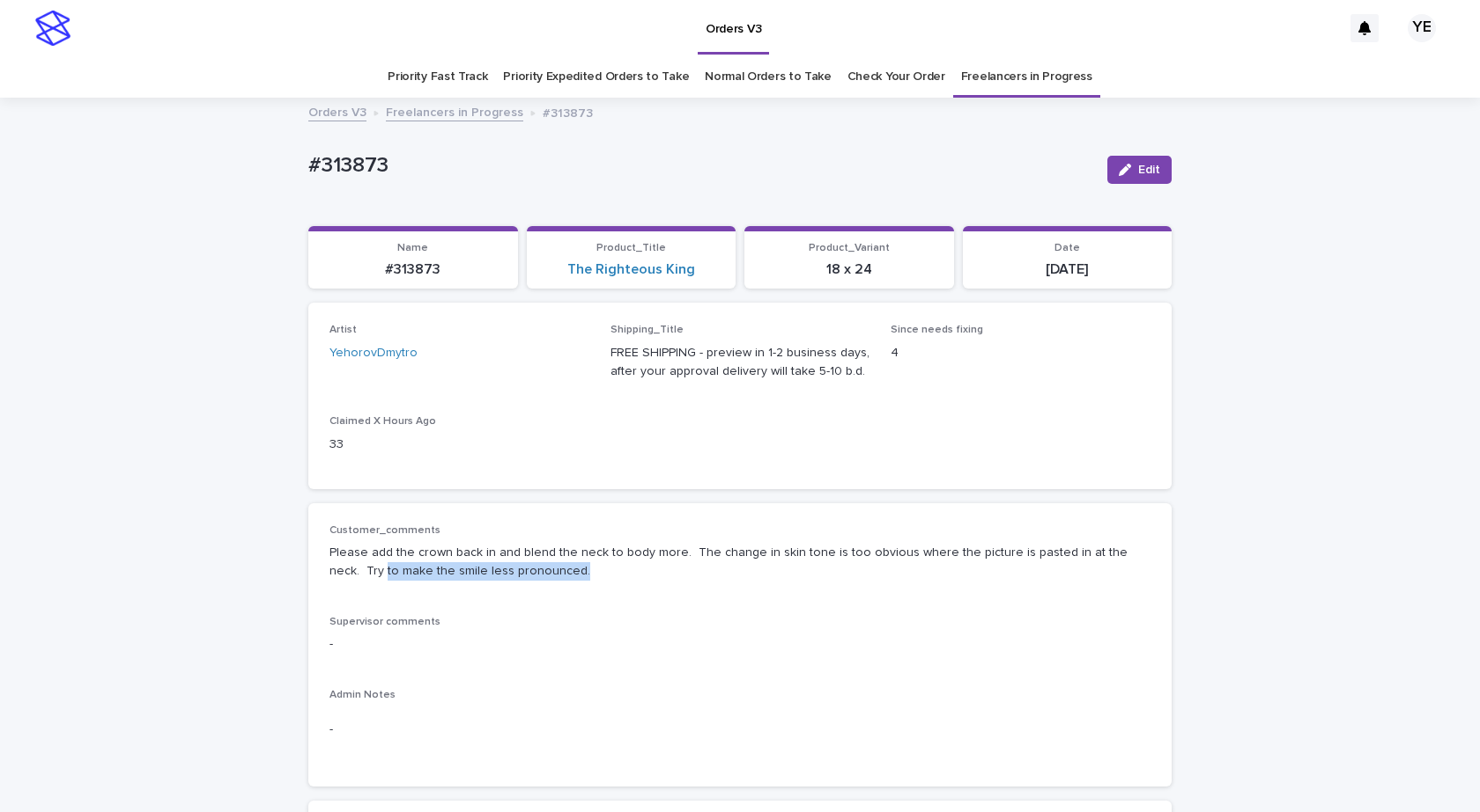
drag, startPoint x: 528, startPoint y: 571, endPoint x: 312, endPoint y: 562, distance: 216.2
click at [312, 563] on div "Customer_comments Please add the crown back in and blend the neck to body more.…" at bounding box center [740, 644] width 863 height 283
drag, startPoint x: 386, startPoint y: 163, endPoint x: 225, endPoint y: 202, distance: 165.7
copy p "#313873"
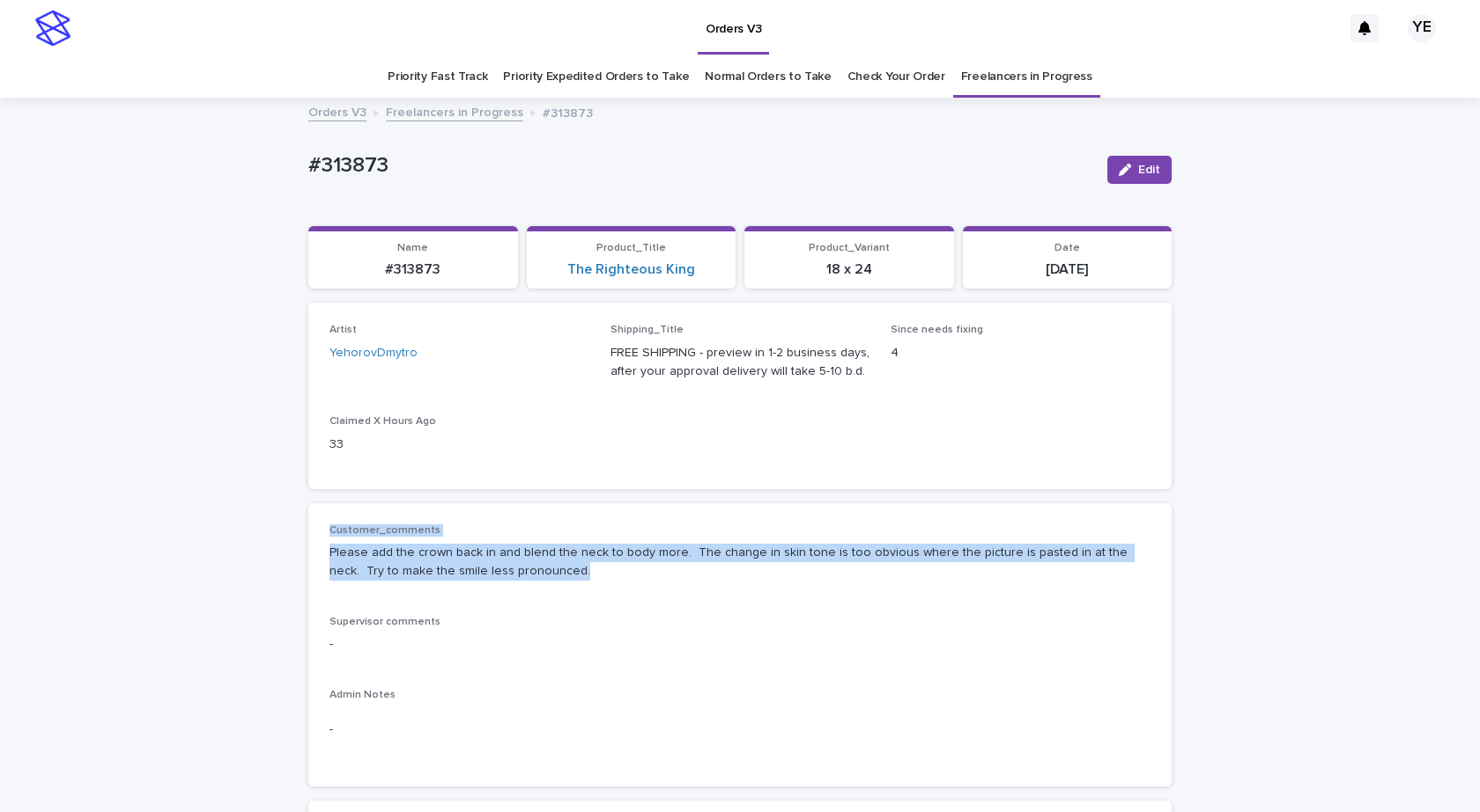
drag, startPoint x: 518, startPoint y: 563, endPoint x: 273, endPoint y: 535, distance: 246.6
click at [601, 598] on div "Customer_comments Please add the crown back in and blend the neck to body more.…" at bounding box center [740, 644] width 821 height 241
drag, startPoint x: 525, startPoint y: 570, endPoint x: 280, endPoint y: 539, distance: 247.0
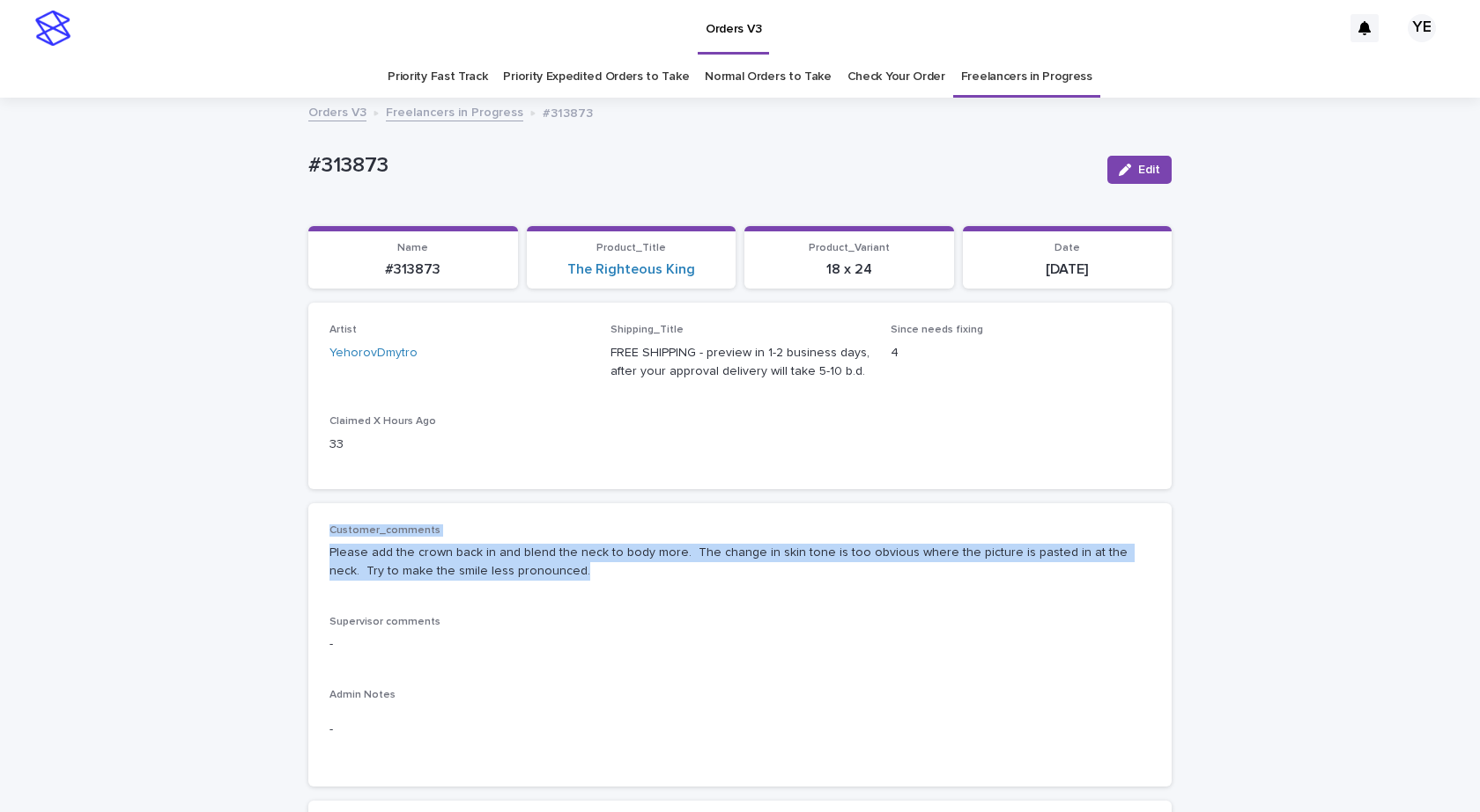
click at [589, 593] on div "Customer_comments Please add the crown back in and blend the neck to body more.…" at bounding box center [740, 559] width 821 height 70
drag, startPoint x: 527, startPoint y: 575, endPoint x: 294, endPoint y: 542, distance: 235.3
copy p "Please add the crown back in and blend the neck to body more. The change in ski…"
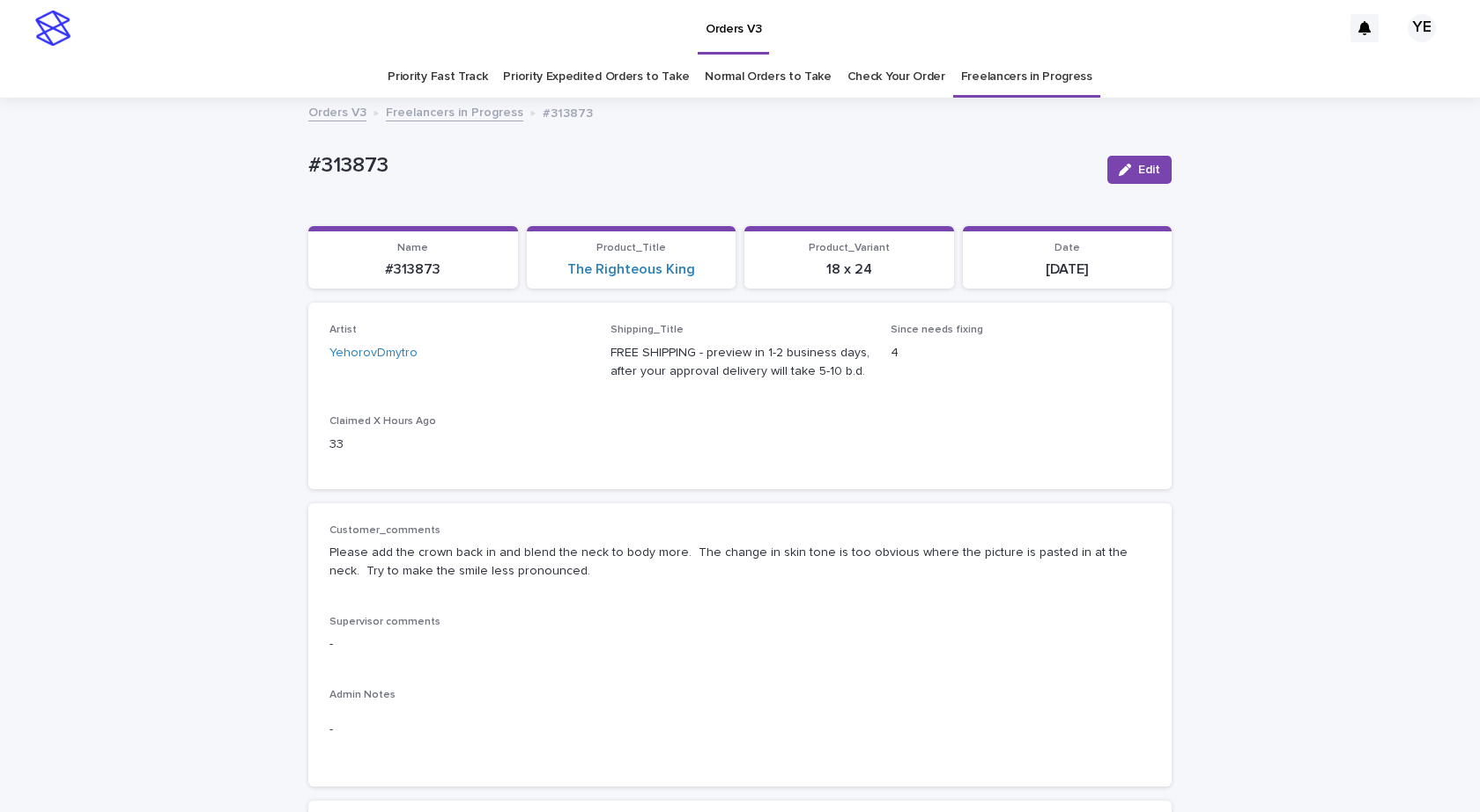
click at [1131, 170] on div "button" at bounding box center [1128, 169] width 19 height 12
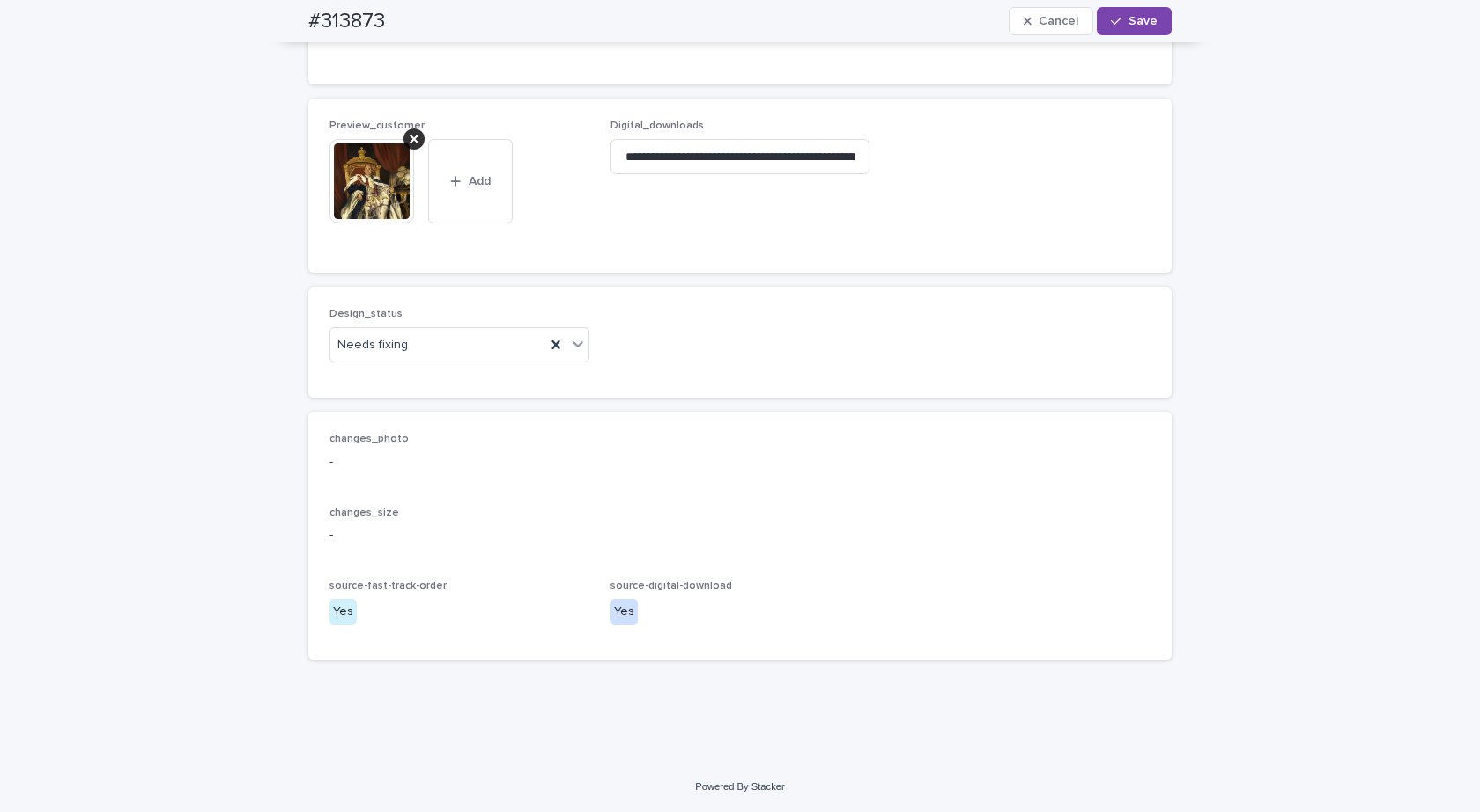
scroll to position [1496, 0]
click at [409, 144] on icon at bounding box center [413, 138] width 9 height 9
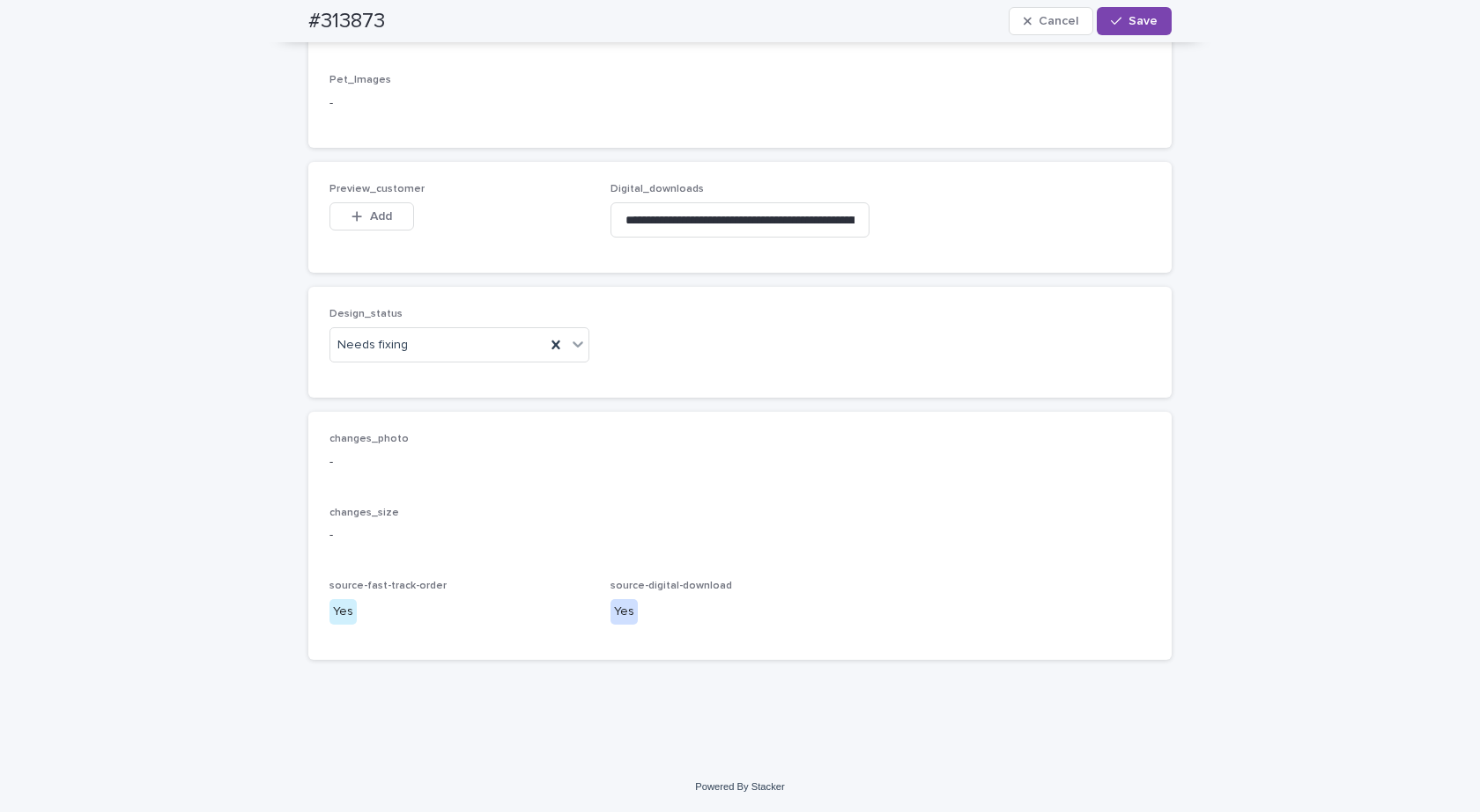
scroll to position [1449, 0]
click at [413, 334] on div "Needs fixing" at bounding box center [437, 345] width 215 height 29
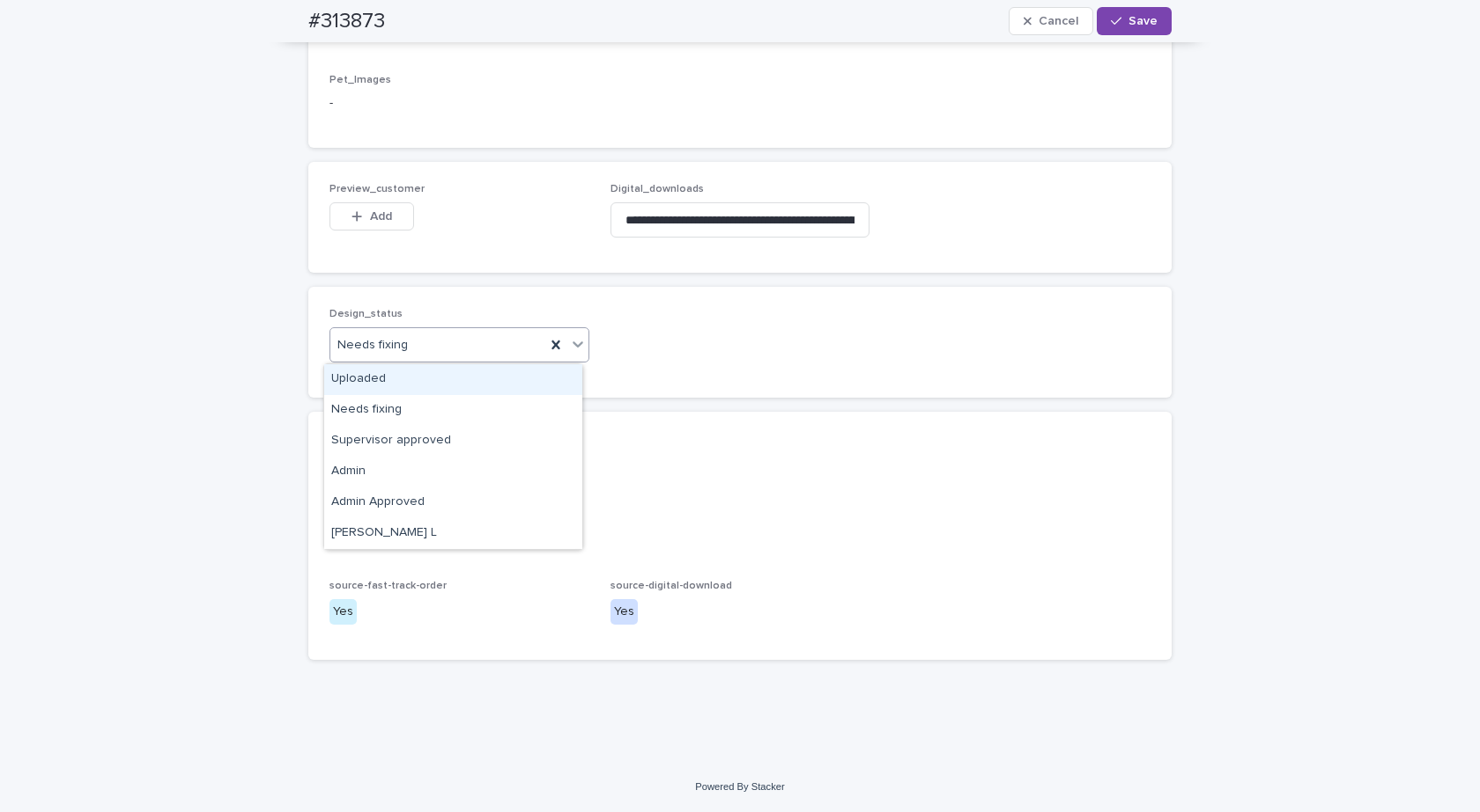
click at [367, 379] on div "Uploaded" at bounding box center [453, 380] width 259 height 31
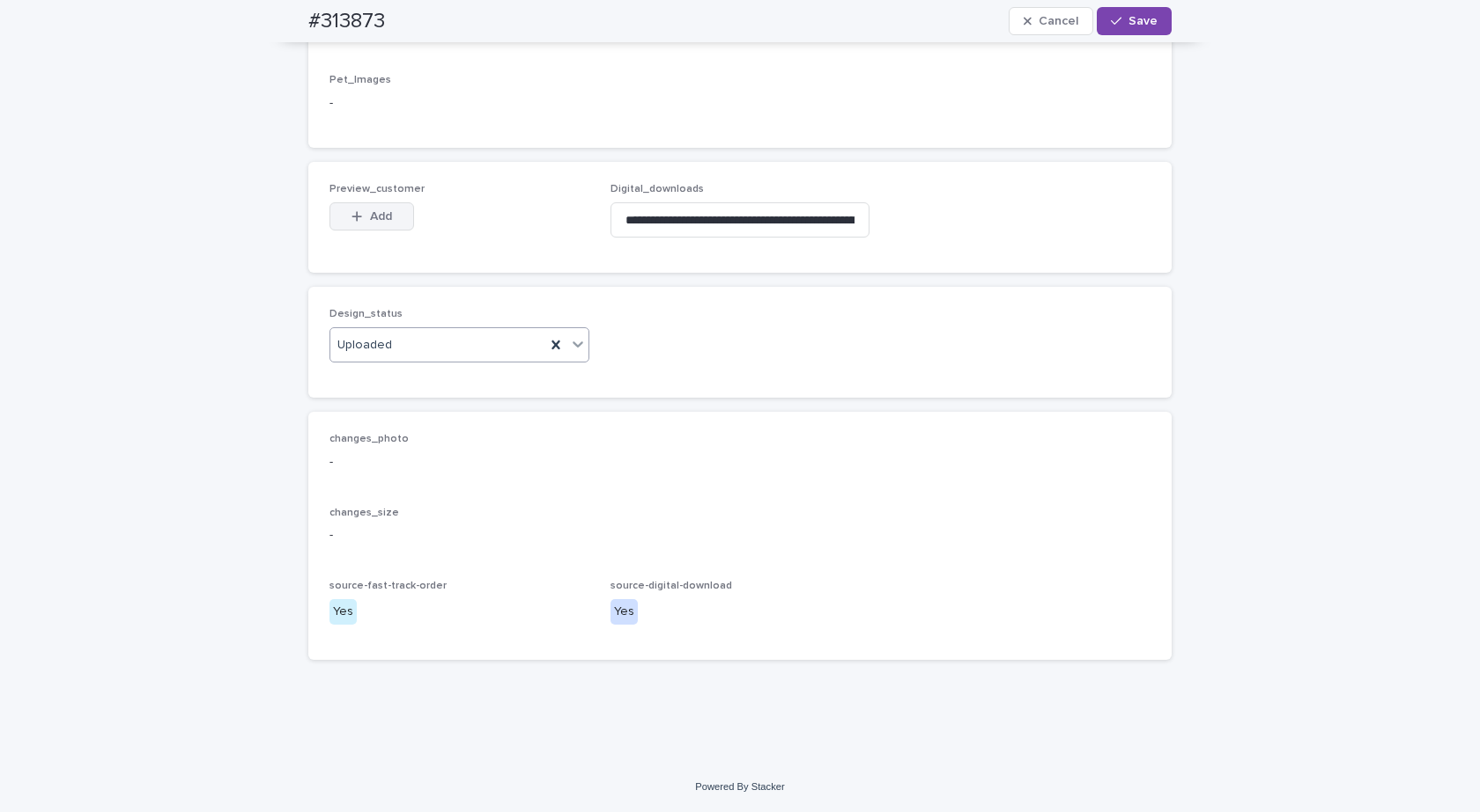
click at [366, 208] on button "Add" at bounding box center [371, 217] width 84 height 28
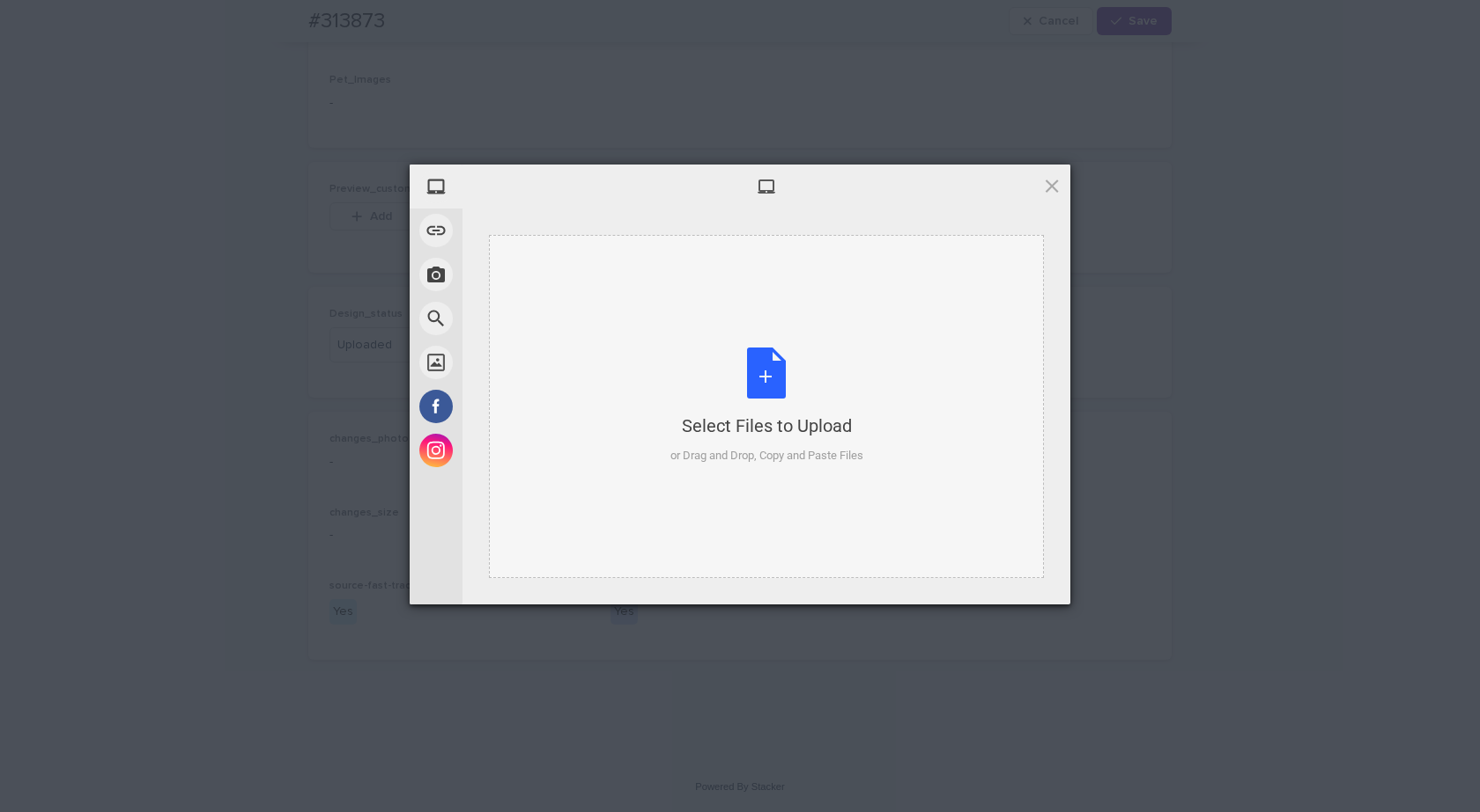
click at [786, 394] on div "Select Files to Upload or Drag and Drop, Copy and Paste Files" at bounding box center [767, 406] width 193 height 117
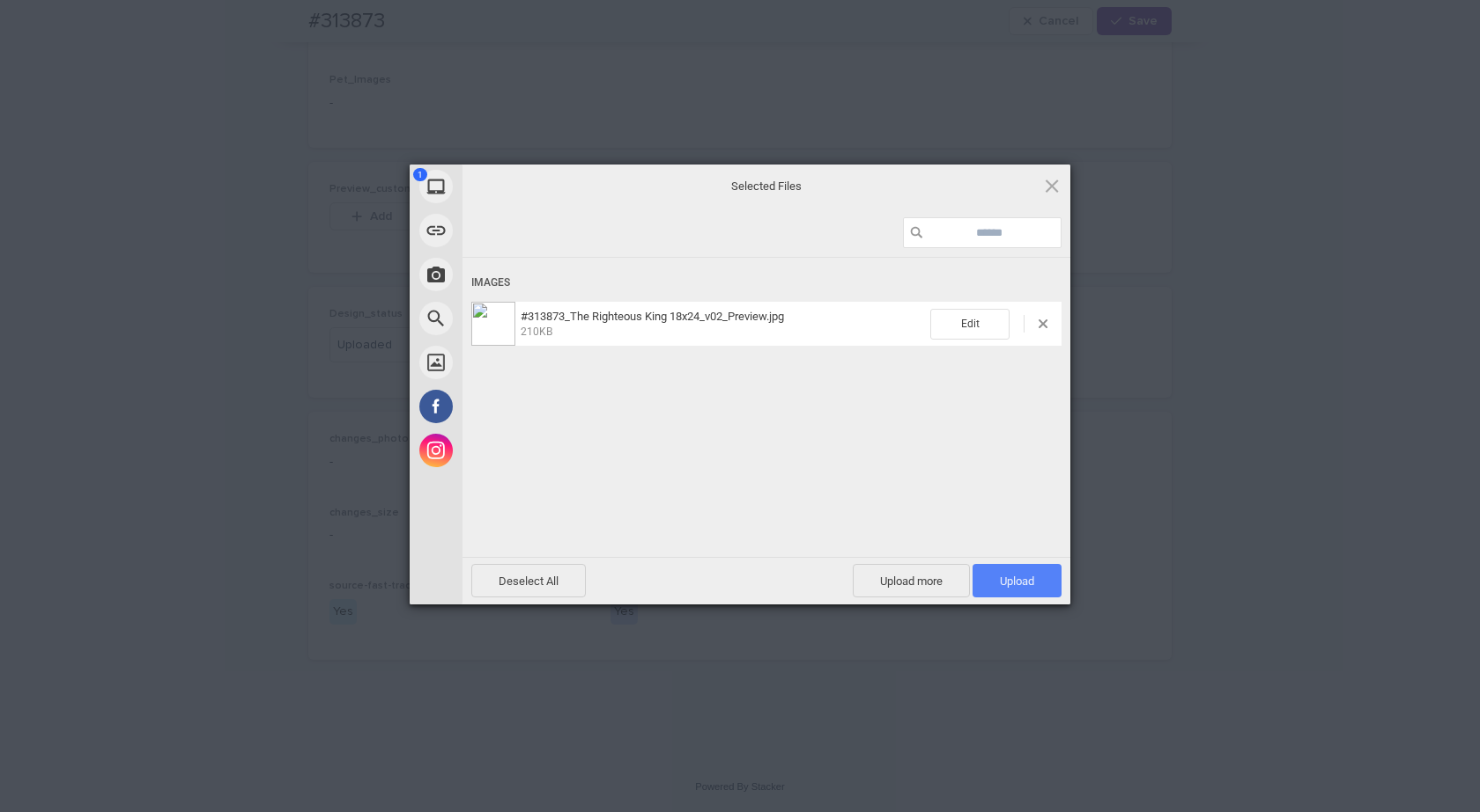
click at [1006, 584] on span "Upload 1" at bounding box center [1017, 581] width 34 height 13
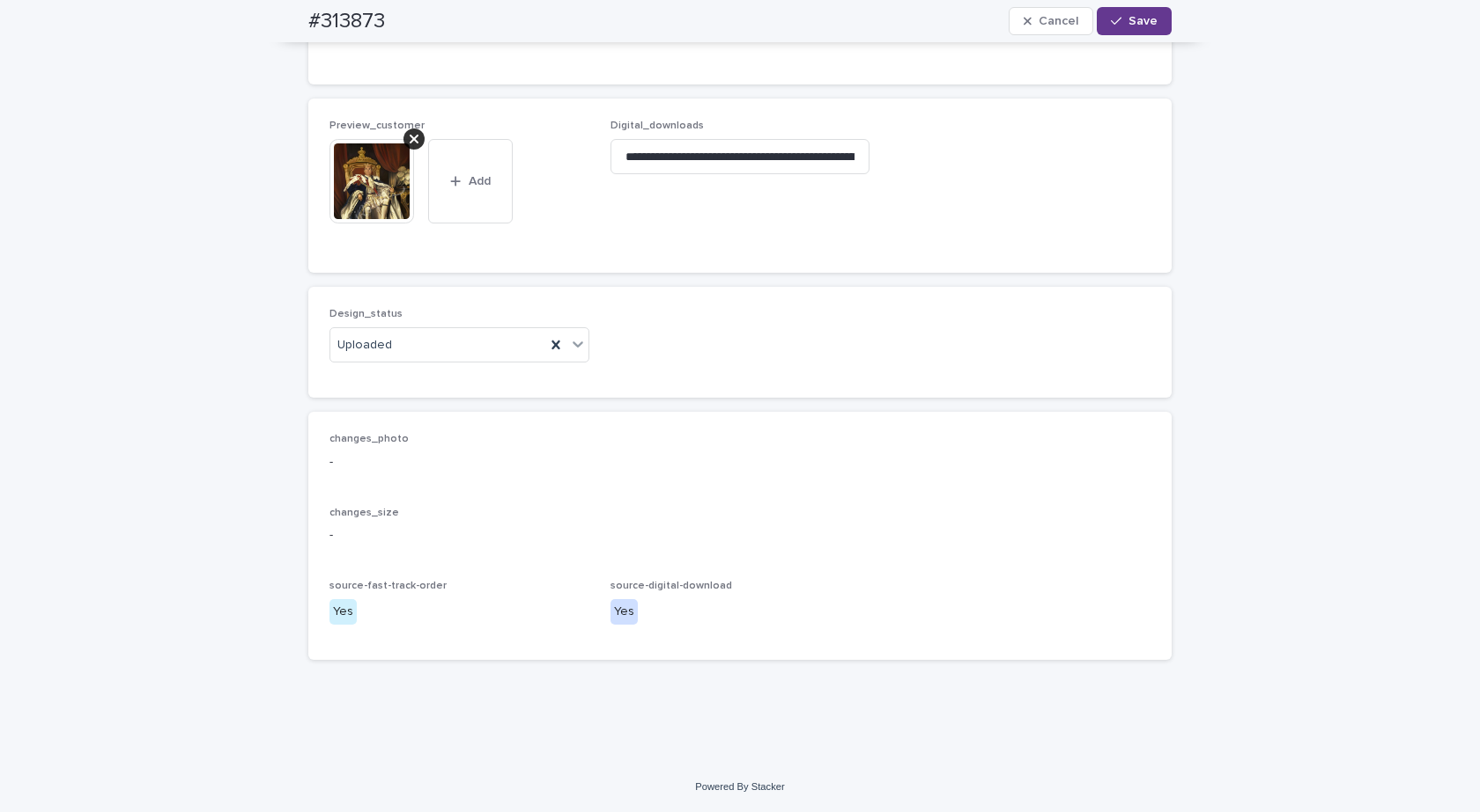
click at [1140, 9] on button "Save" at bounding box center [1133, 21] width 75 height 28
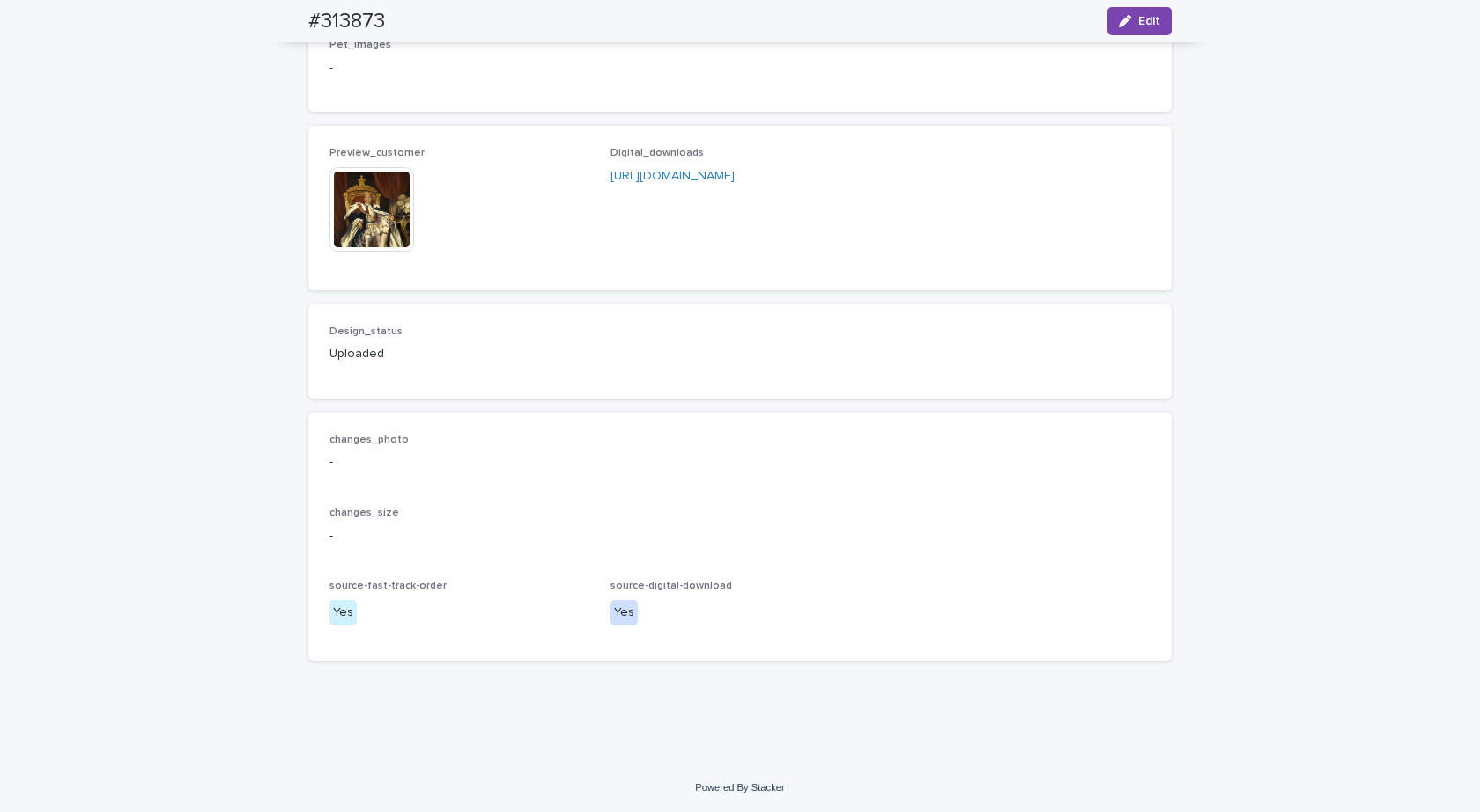
click at [372, 225] on img at bounding box center [371, 209] width 84 height 84
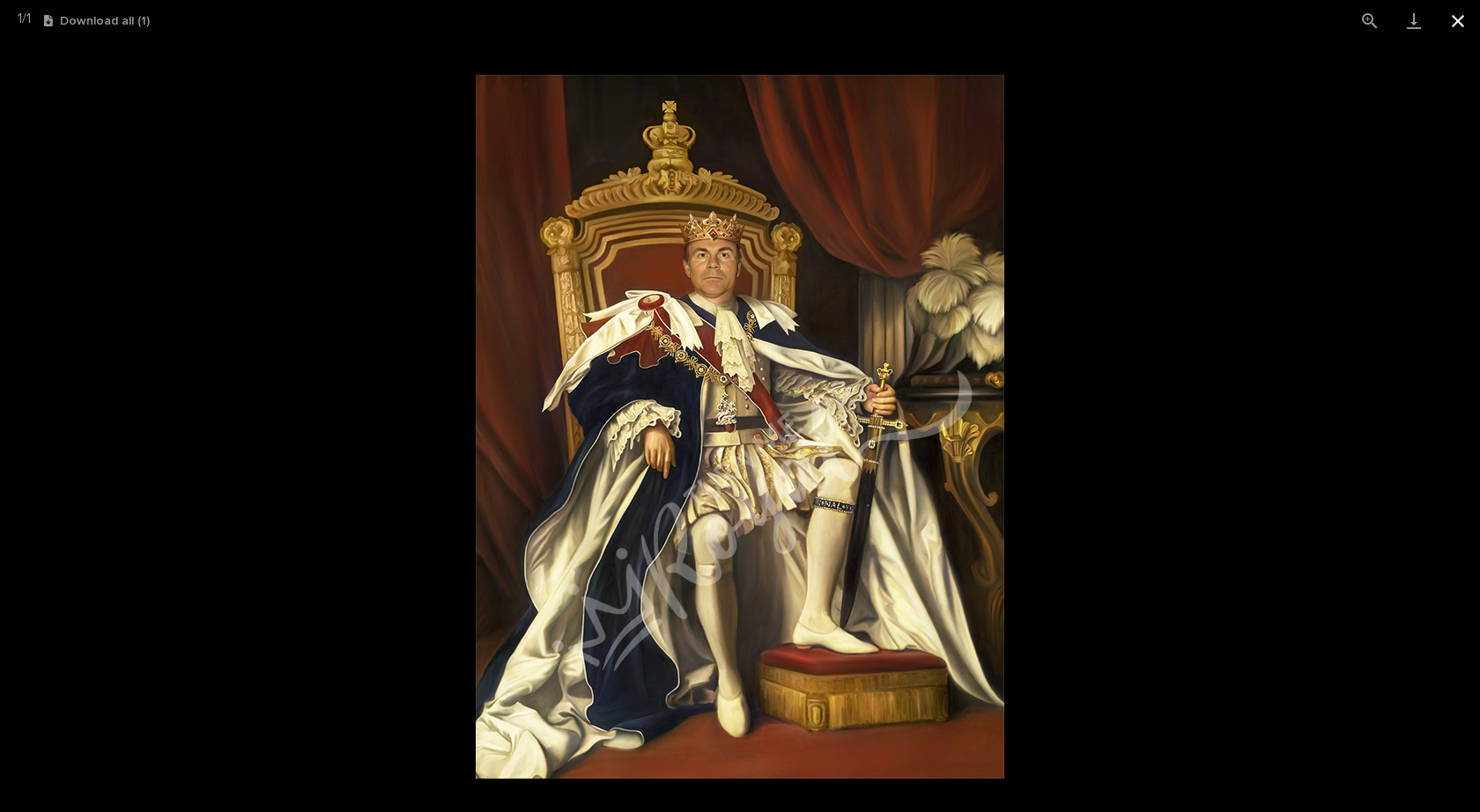
click at [1466, 23] on button "Close gallery" at bounding box center [1457, 21] width 45 height 42
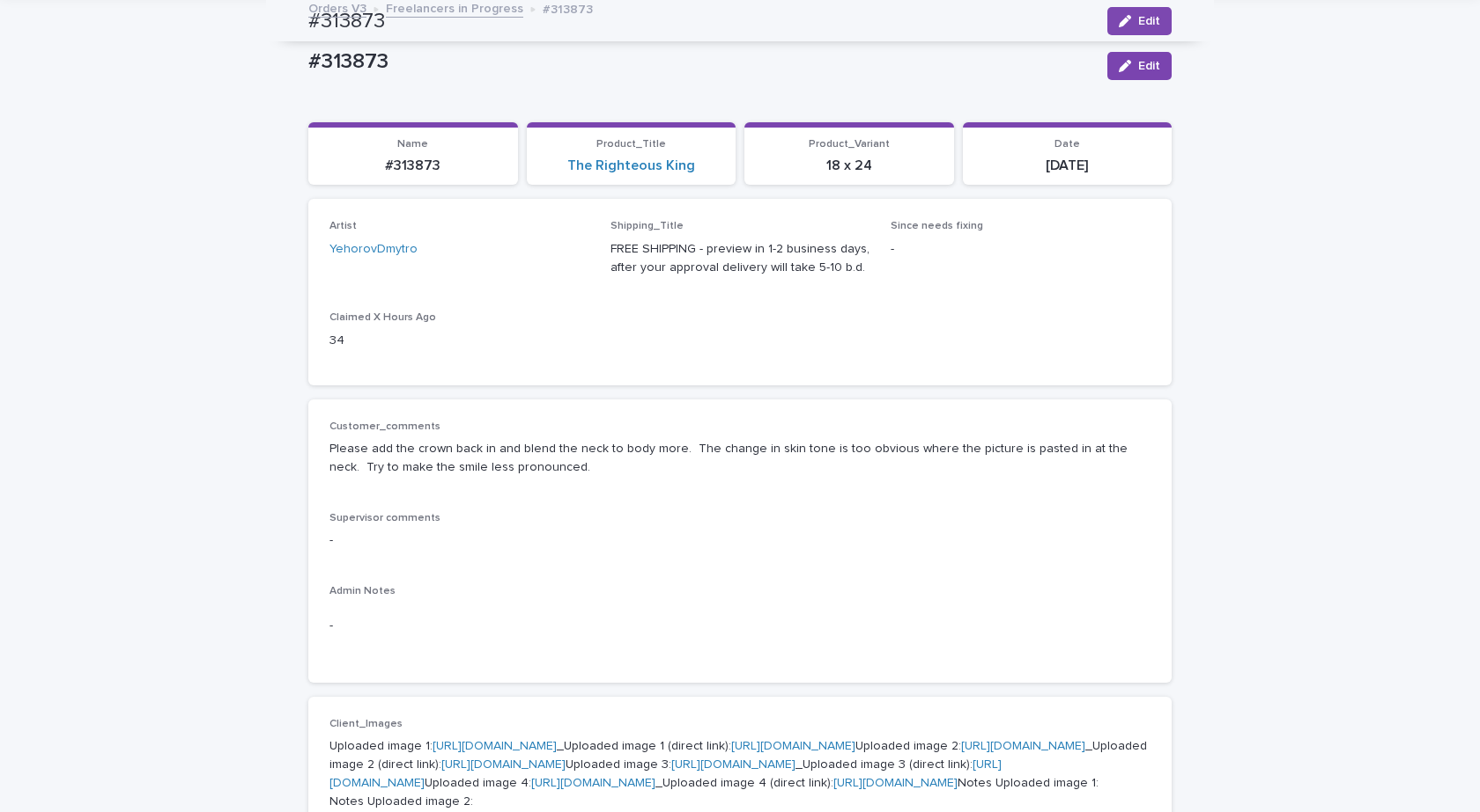
scroll to position [0, 0]
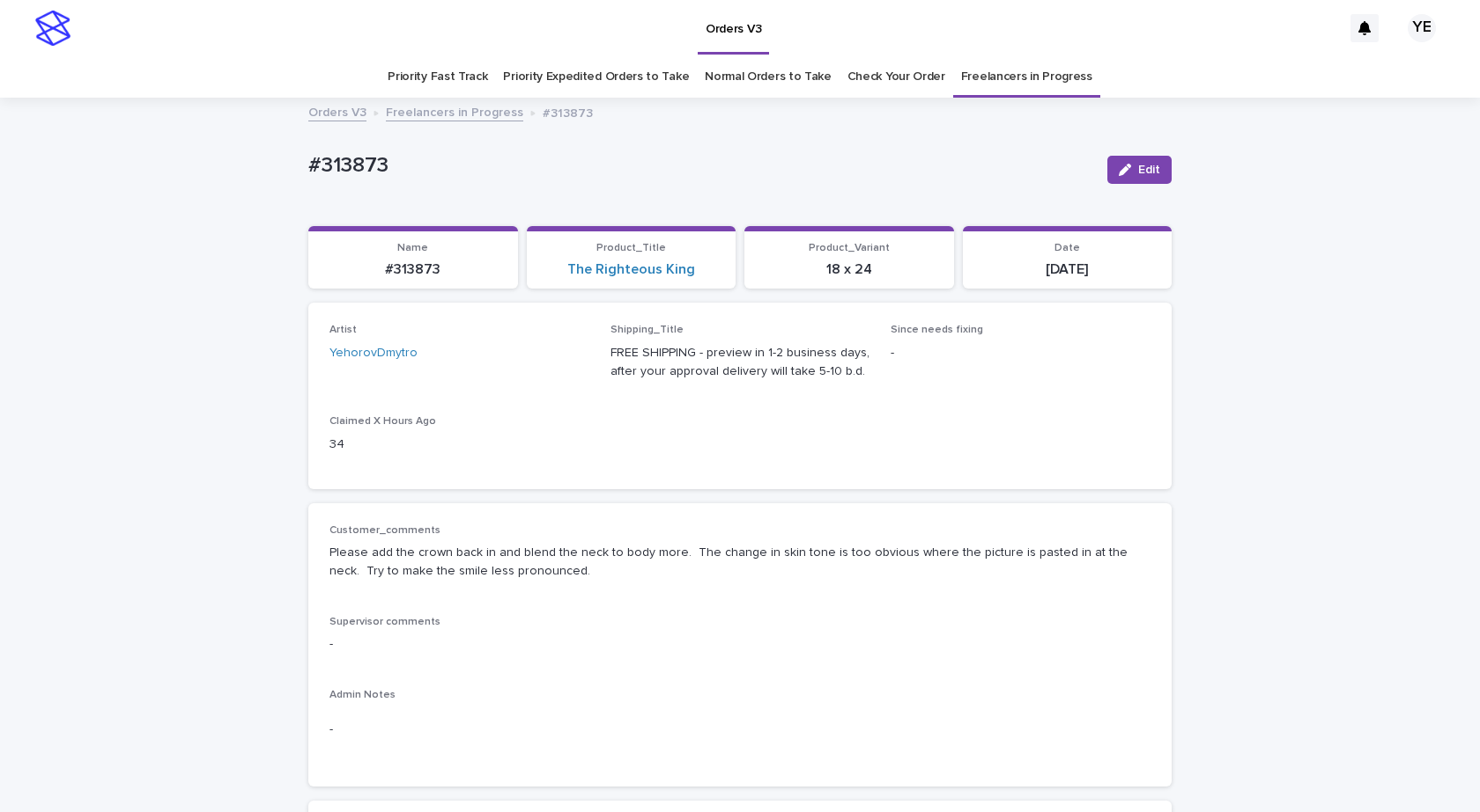
click at [420, 112] on link "Freelancers in Progress" at bounding box center [454, 111] width 137 height 20
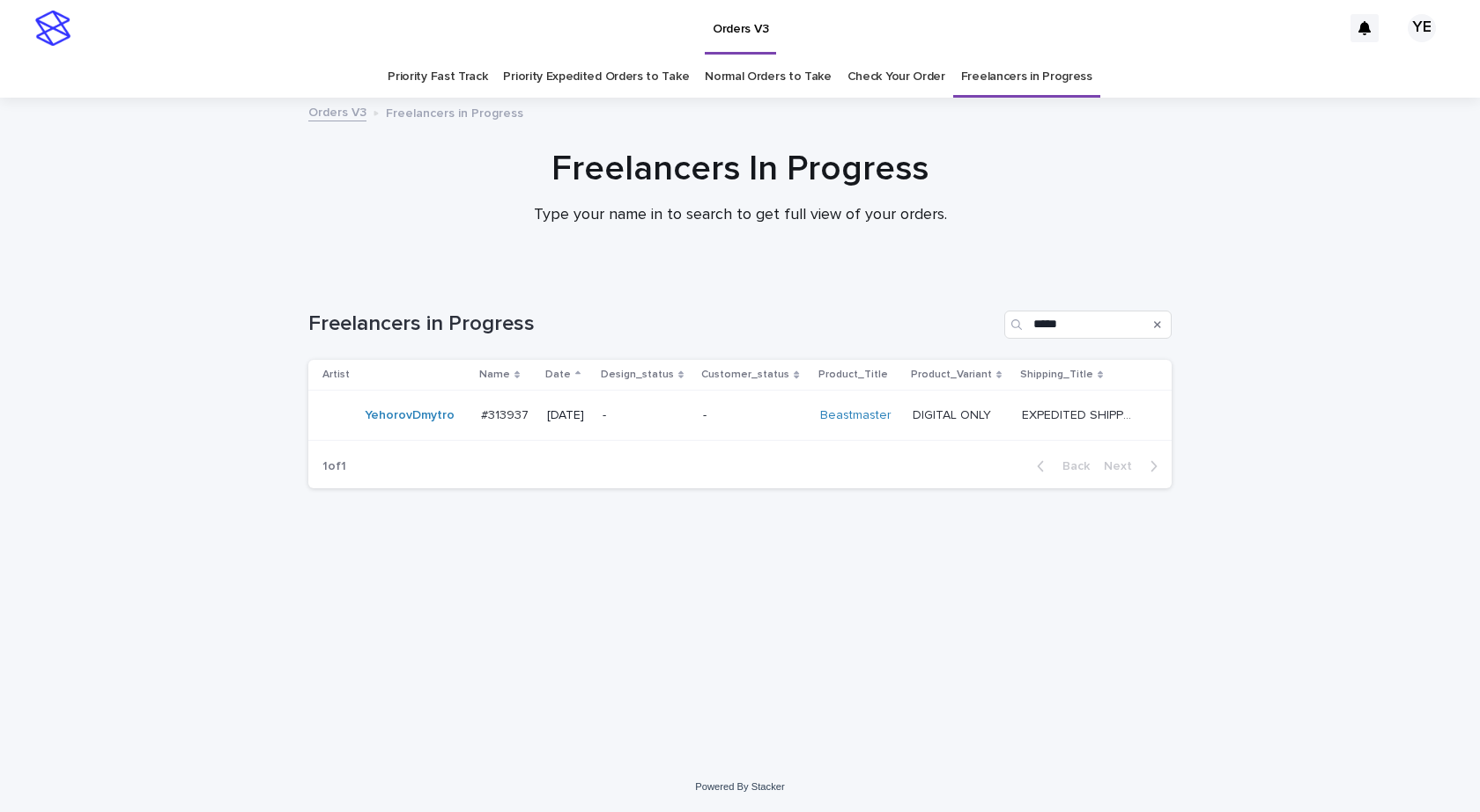
click at [409, 434] on td "YehorovDmytro" at bounding box center [391, 415] width 166 height 50
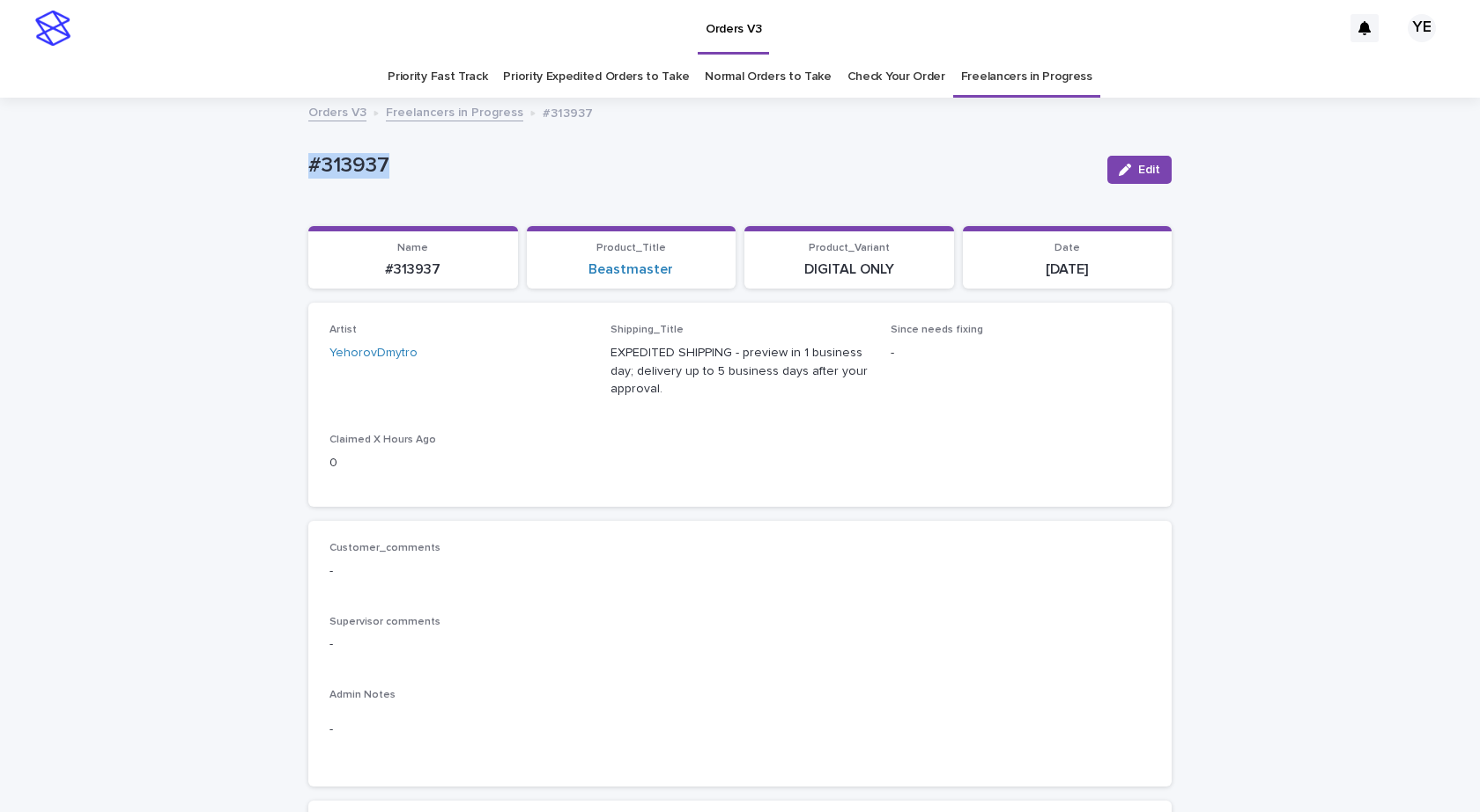
drag, startPoint x: 270, startPoint y: 157, endPoint x: 234, endPoint y: 156, distance: 36.0
copy p "#313937"
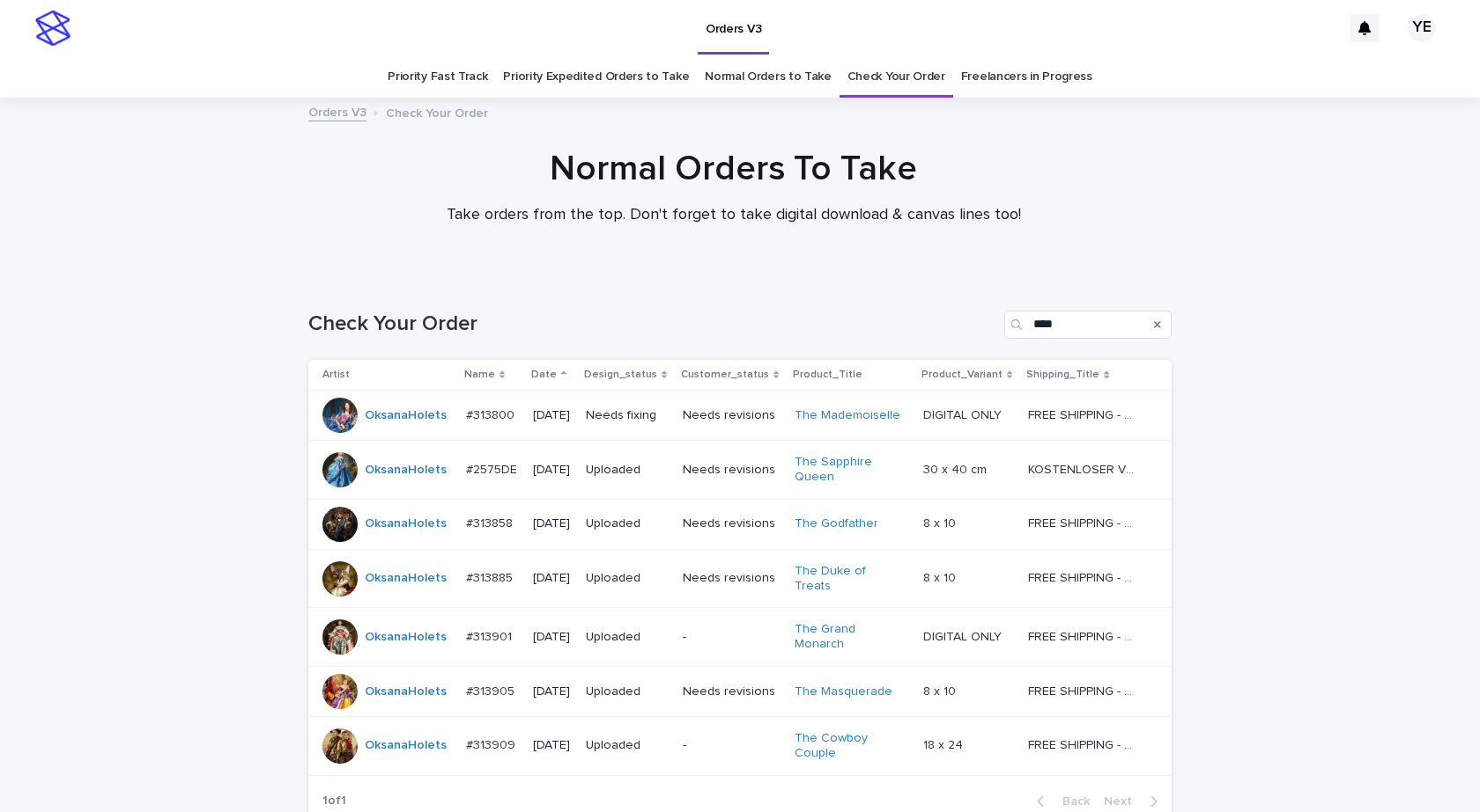
scroll to position [146, 0]
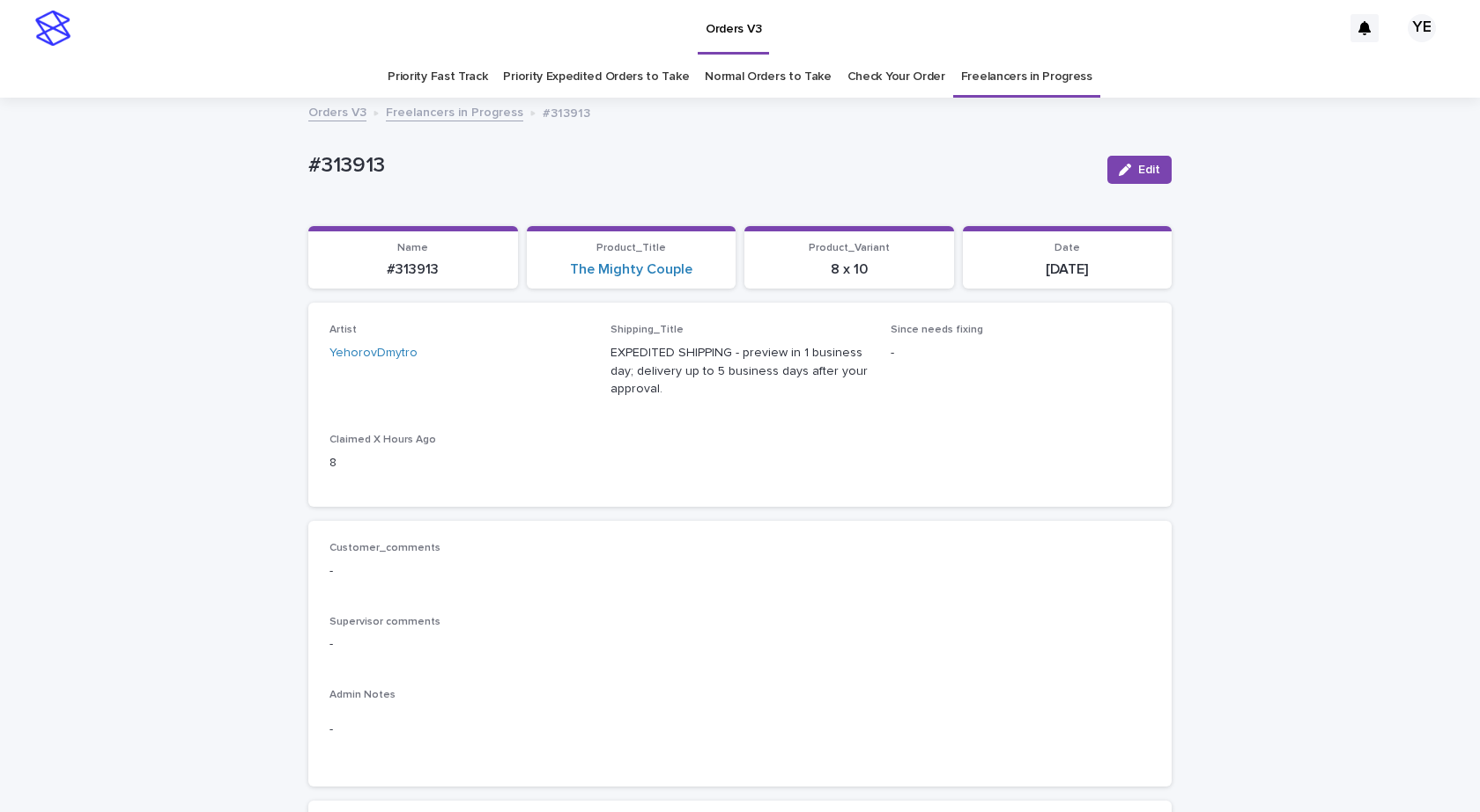
click at [456, 110] on link "Freelancers in Progress" at bounding box center [454, 111] width 137 height 20
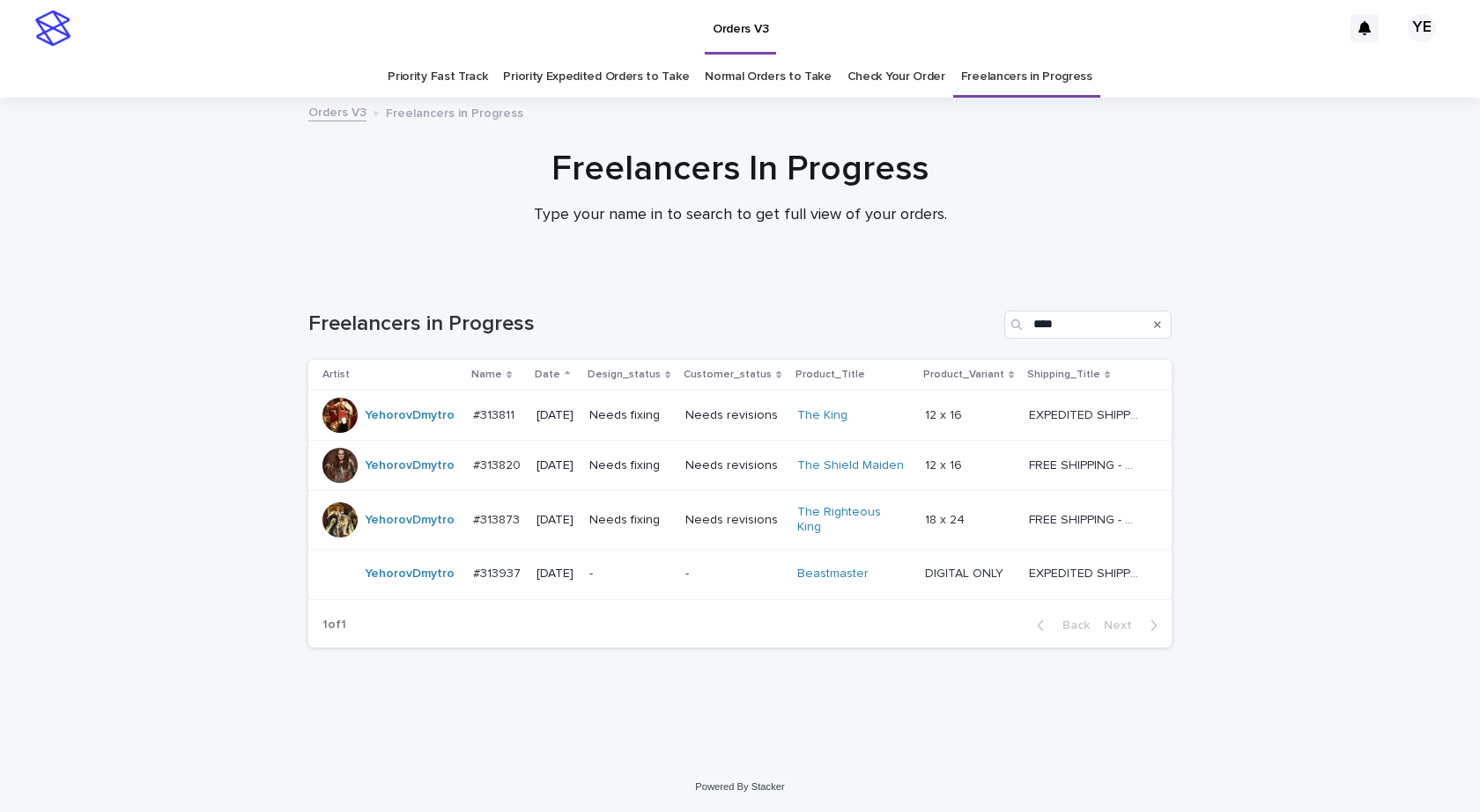
click at [419, 590] on td "YehorovDmytro" at bounding box center [387, 574] width 157 height 50
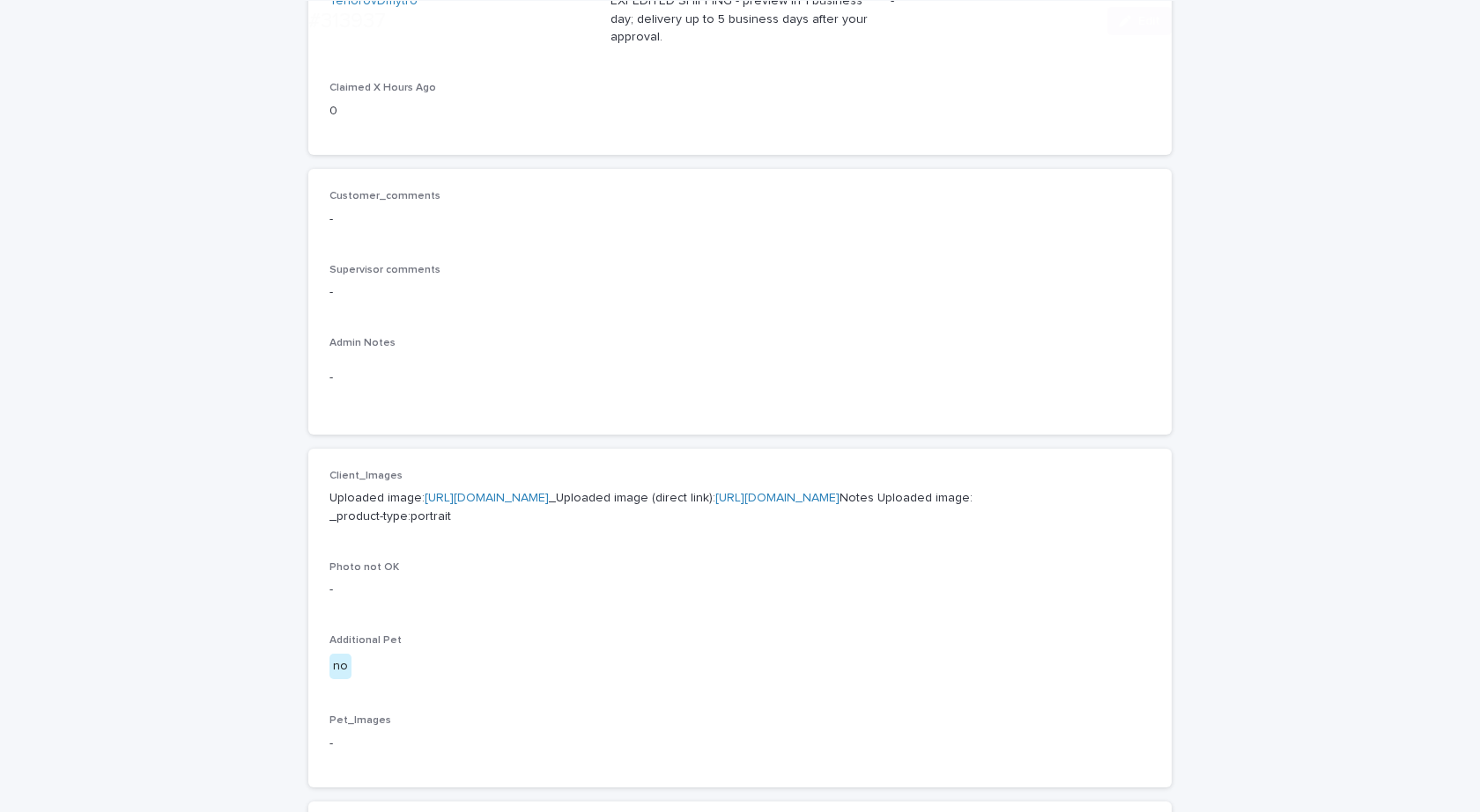
scroll to position [440, 0]
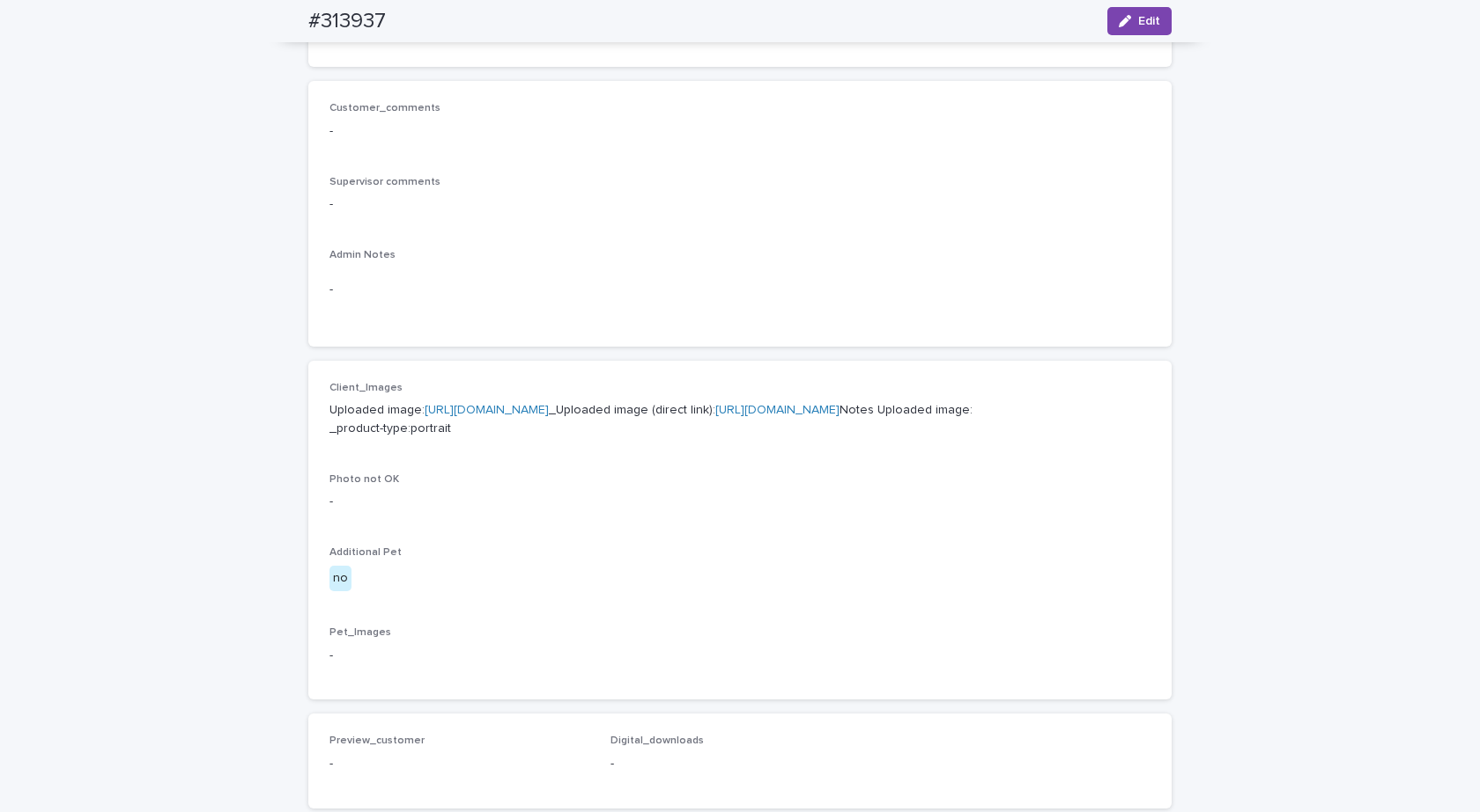
click at [499, 410] on link "[URL][DOMAIN_NAME]" at bounding box center [486, 410] width 124 height 12
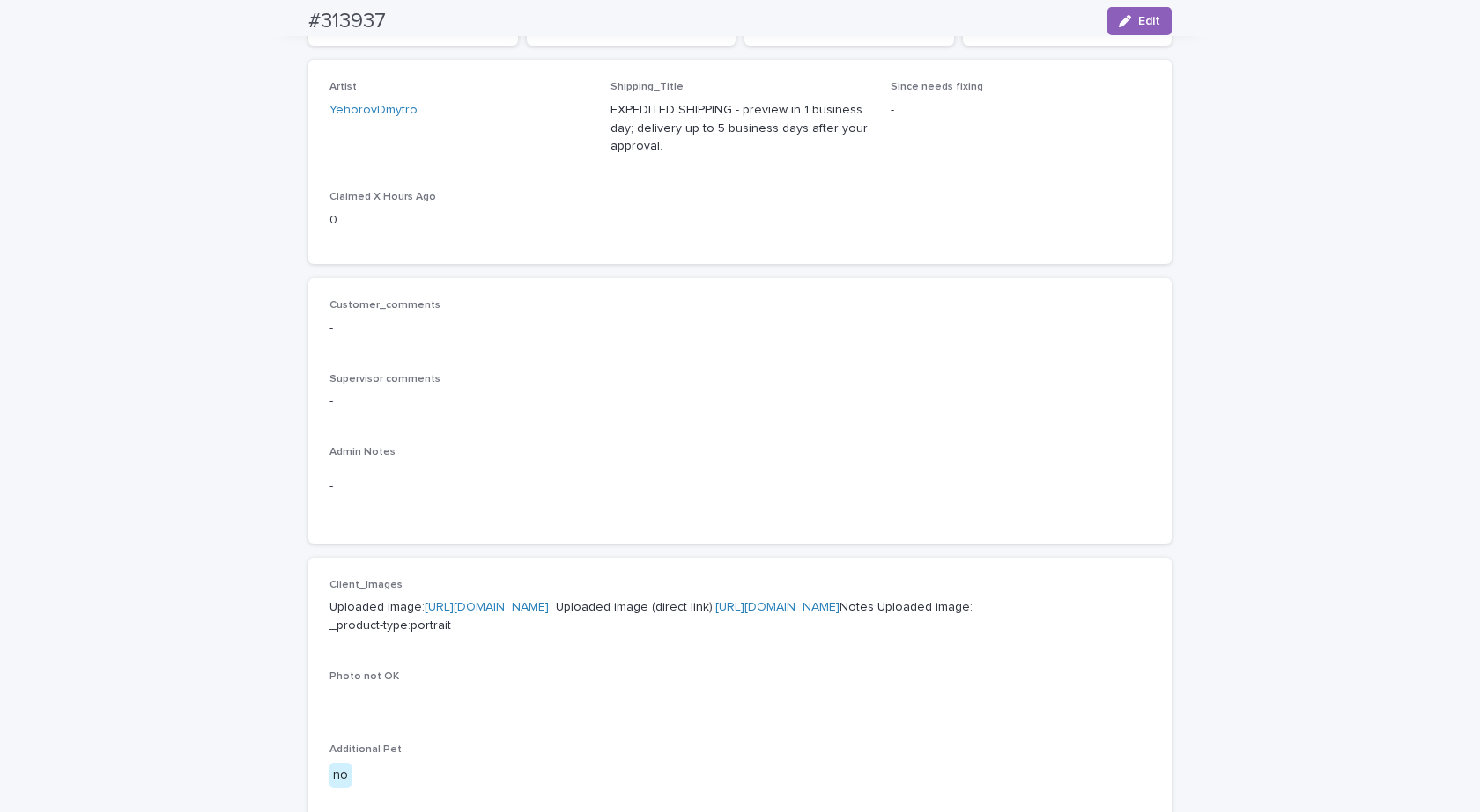
scroll to position [0, 0]
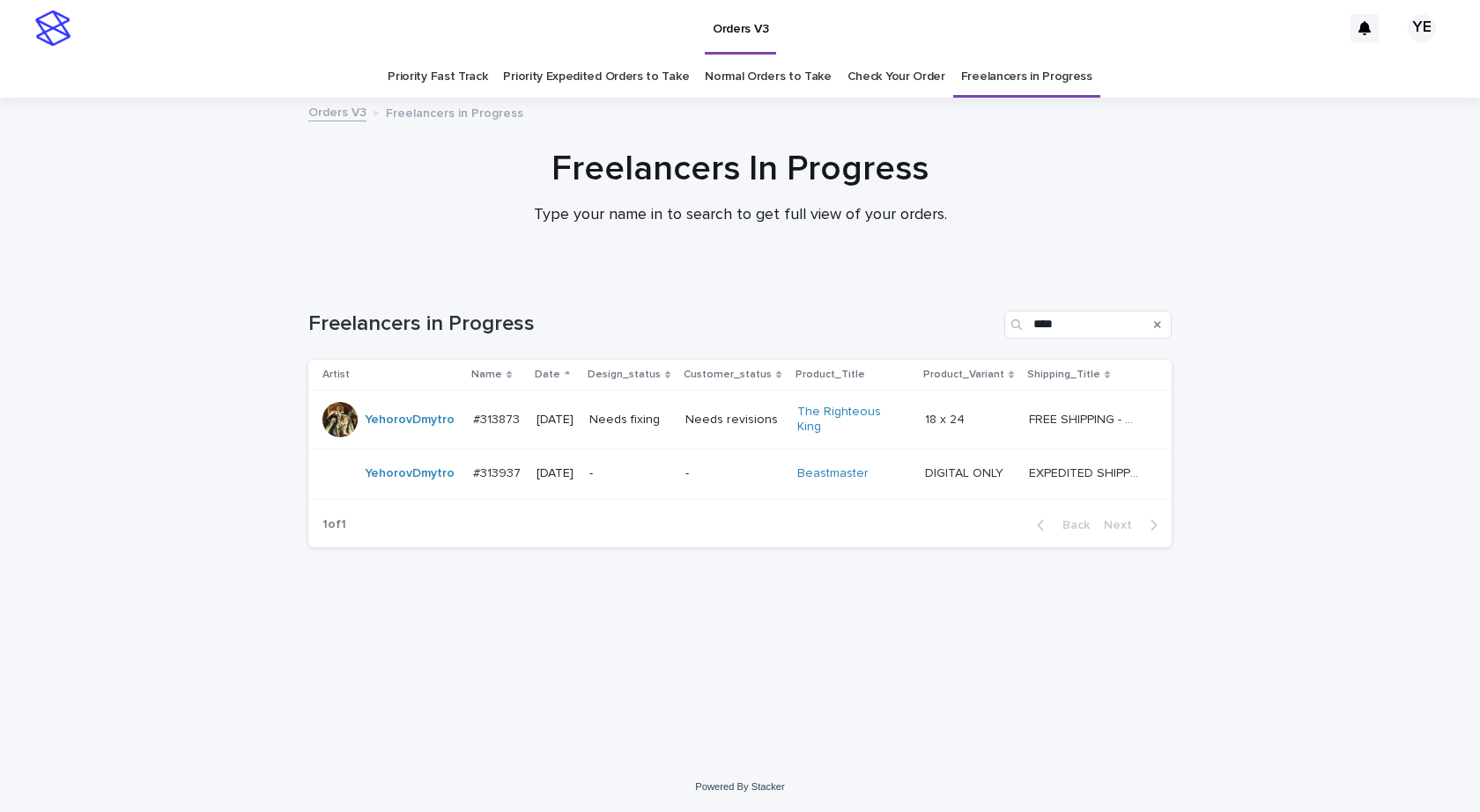
click at [409, 482] on div "YehorovDmytro" at bounding box center [390, 474] width 136 height 35
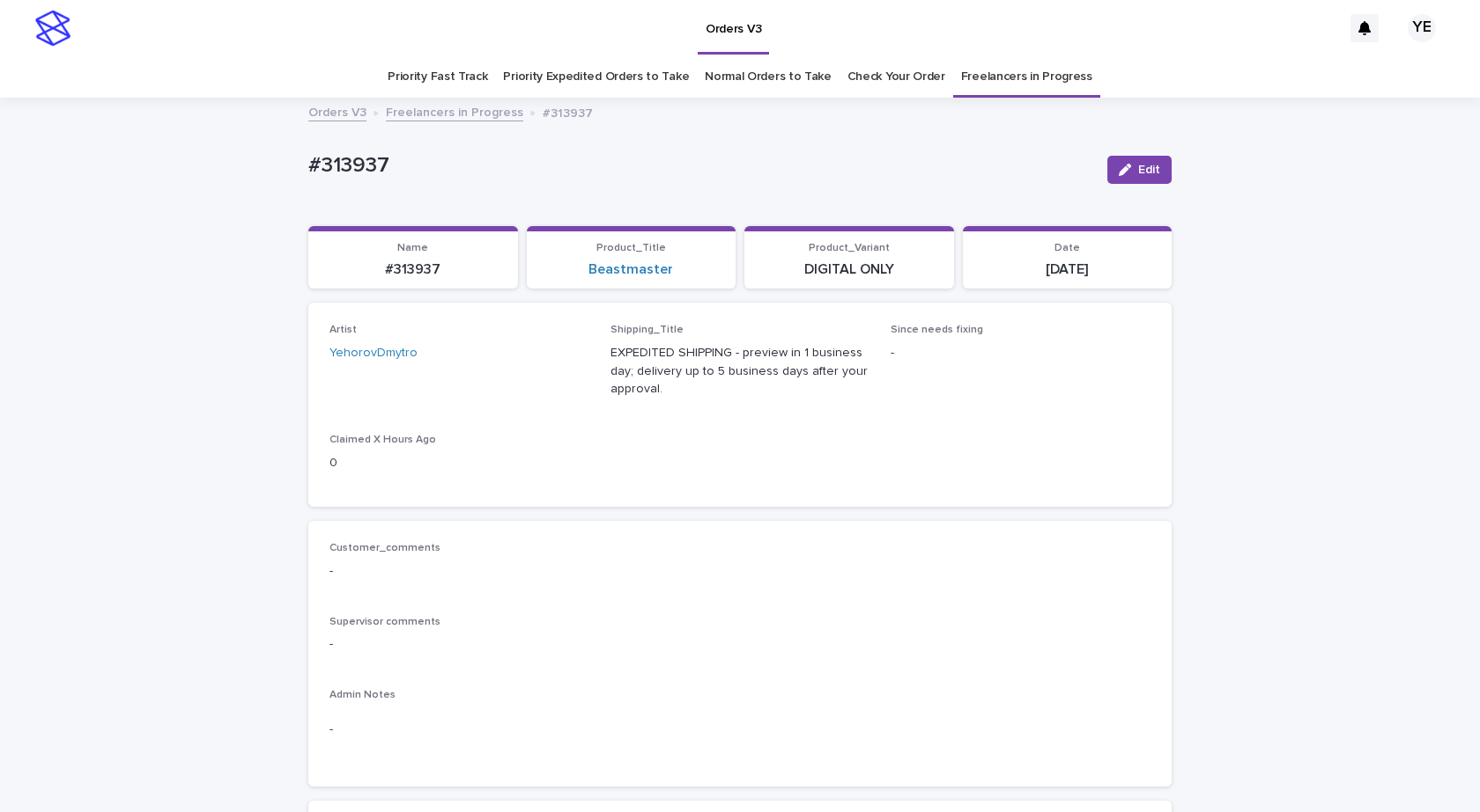
scroll to position [57, 0]
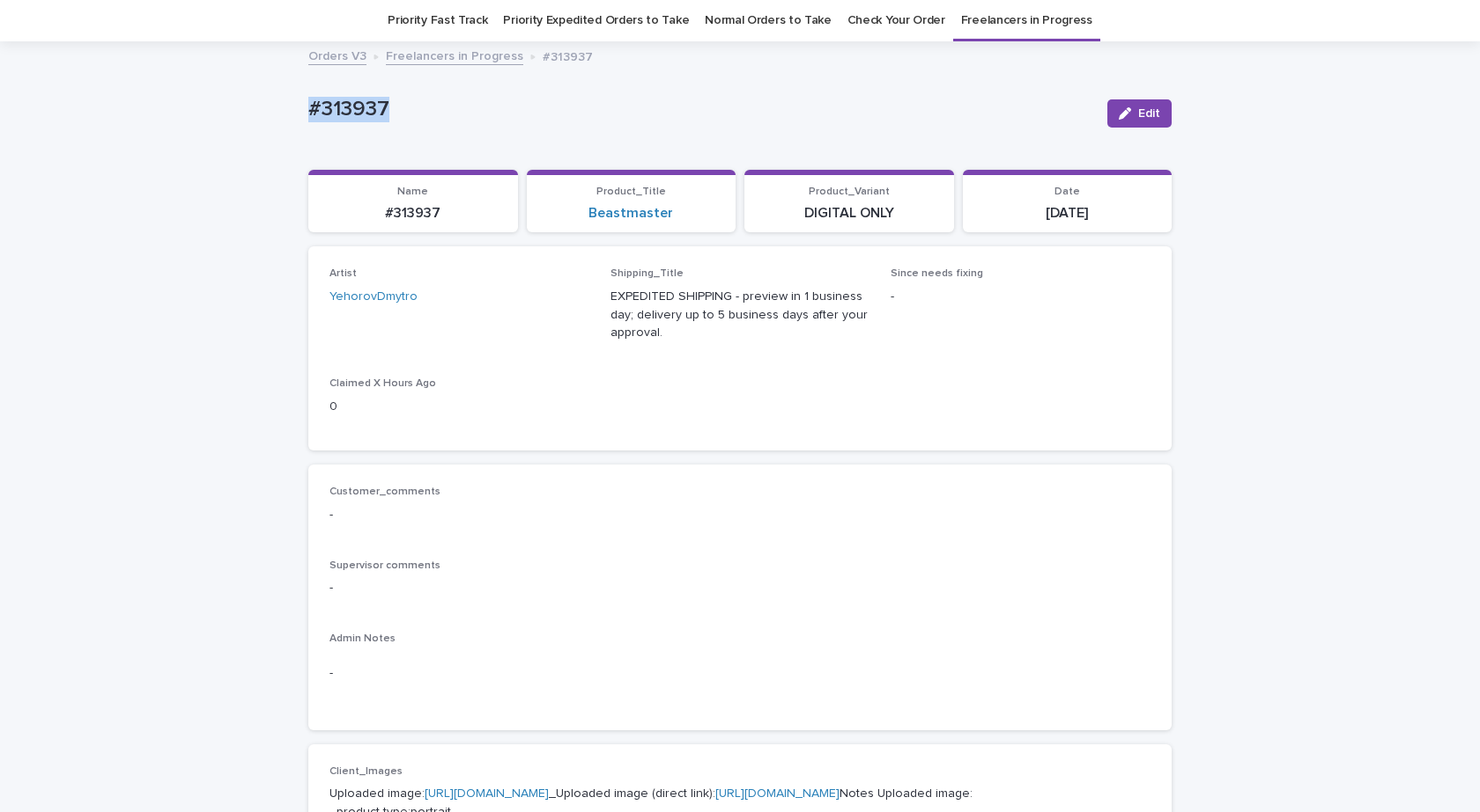
drag, startPoint x: 261, startPoint y: 107, endPoint x: 235, endPoint y: 118, distance: 28.2
copy p "#313937"
